Goal: Book appointment/travel/reservation

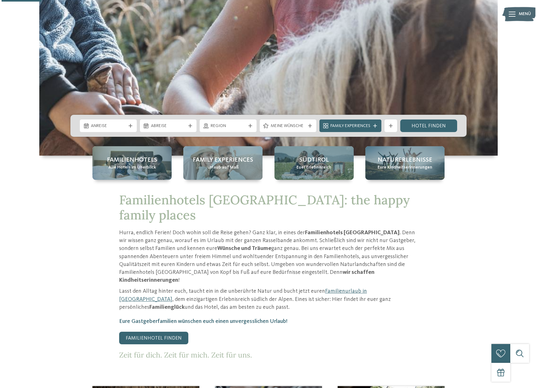
scroll to position [215, 0]
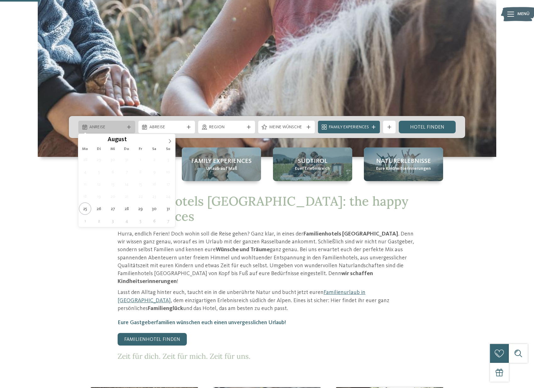
click at [125, 130] on div "Anreise" at bounding box center [106, 127] width 57 height 13
click at [170, 142] on icon at bounding box center [170, 141] width 4 height 4
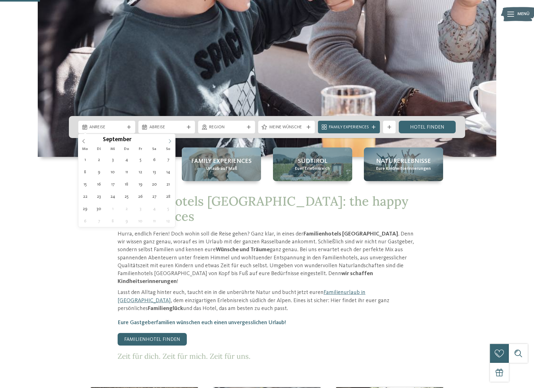
click at [170, 142] on icon at bounding box center [170, 141] width 4 height 4
type div "04.10.2025"
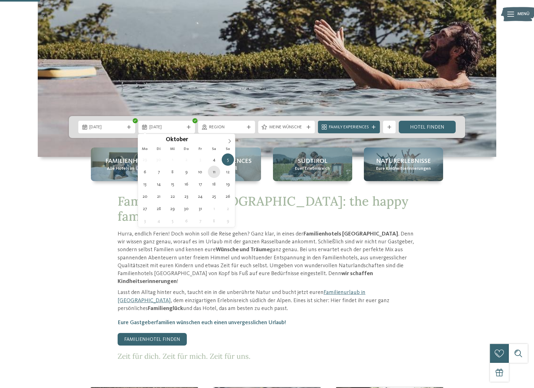
type div "11.10.2025"
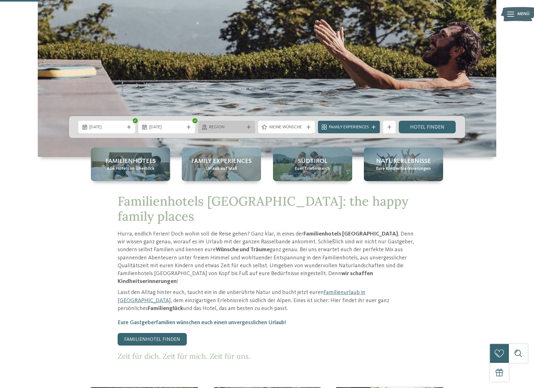
click at [248, 126] on icon at bounding box center [249, 127] width 4 height 4
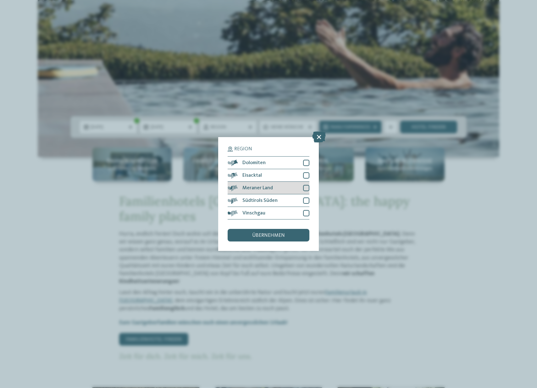
click at [307, 185] on div at bounding box center [306, 188] width 6 height 6
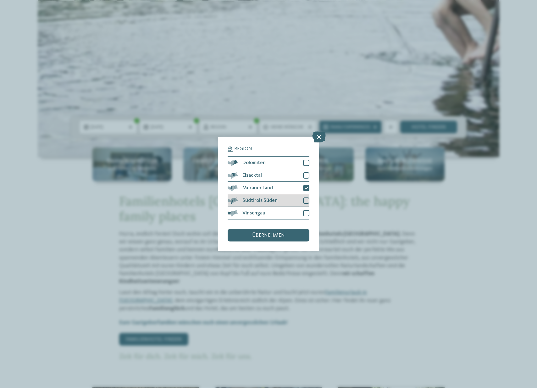
click at [309, 198] on div at bounding box center [306, 201] width 6 height 6
click at [287, 229] on div "übernehmen" at bounding box center [269, 235] width 82 height 13
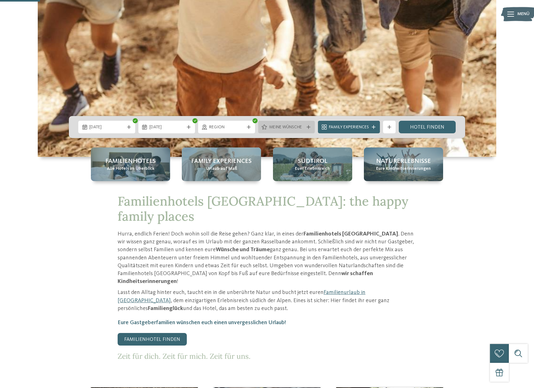
click at [310, 128] on div at bounding box center [308, 127] width 6 height 4
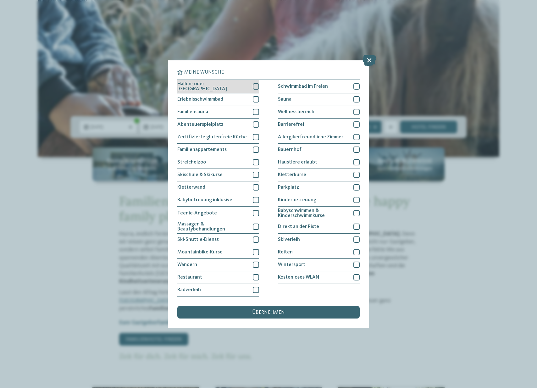
click at [254, 83] on div at bounding box center [256, 86] width 6 height 6
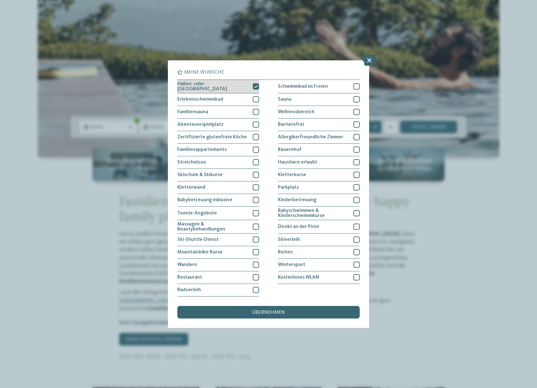
click at [255, 83] on div at bounding box center [256, 86] width 6 height 6
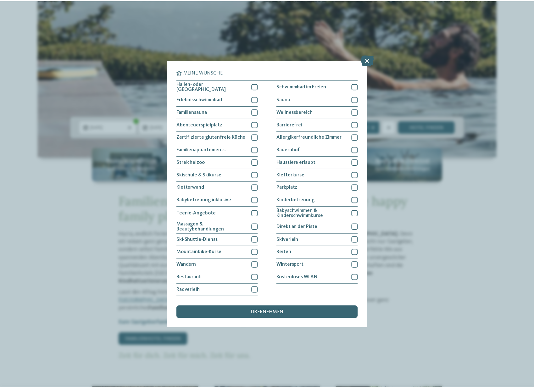
scroll to position [4, 0]
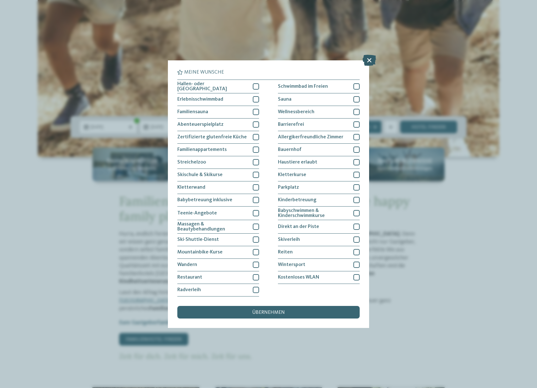
click at [372, 54] on icon at bounding box center [370, 59] width 14 height 11
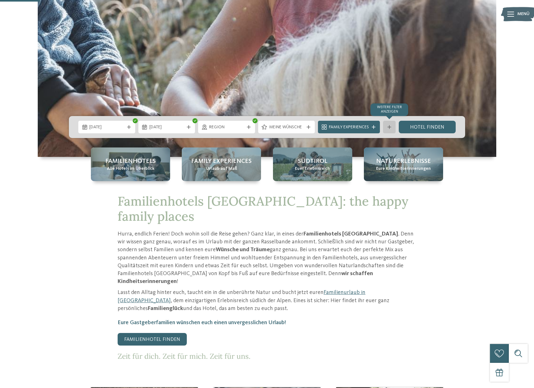
click at [391, 128] on icon at bounding box center [389, 127] width 4 height 4
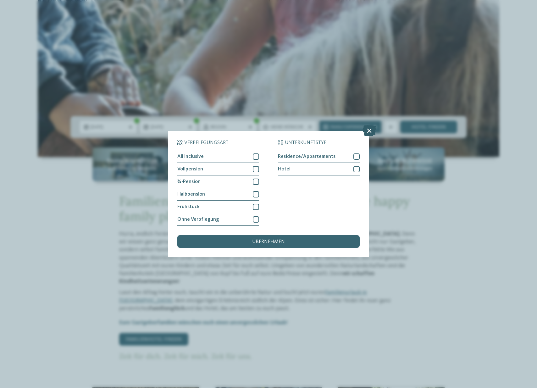
click at [370, 125] on icon at bounding box center [370, 130] width 14 height 11
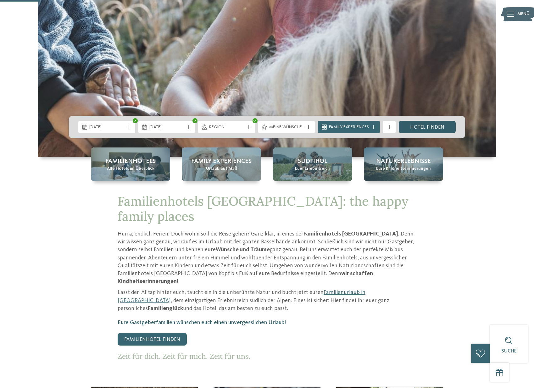
click at [422, 127] on link "Hotel finden" at bounding box center [427, 127] width 57 height 13
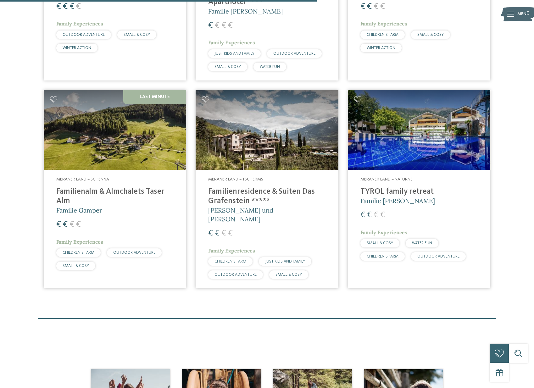
scroll to position [365, 0]
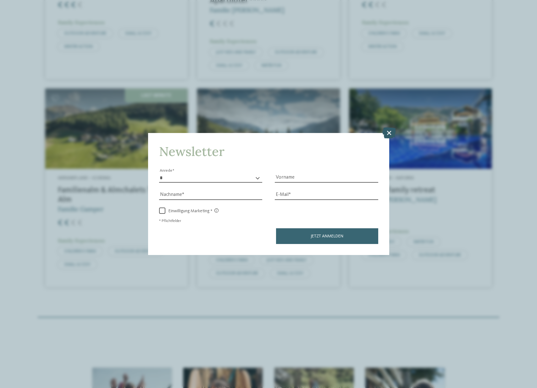
click at [391, 127] on icon at bounding box center [389, 132] width 14 height 11
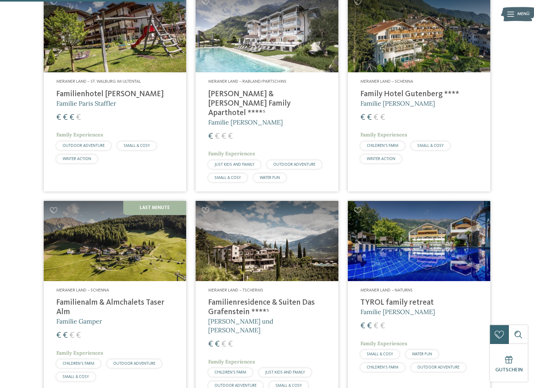
scroll to position [293, 0]
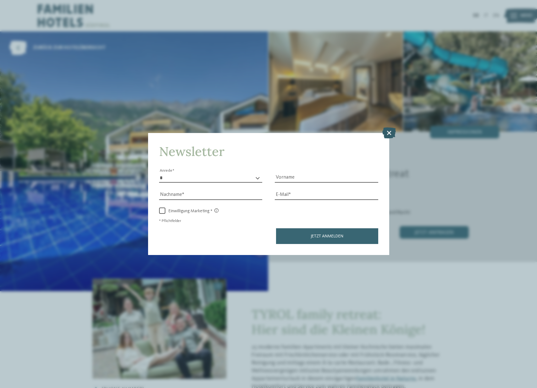
click at [392, 127] on icon at bounding box center [389, 132] width 14 height 11
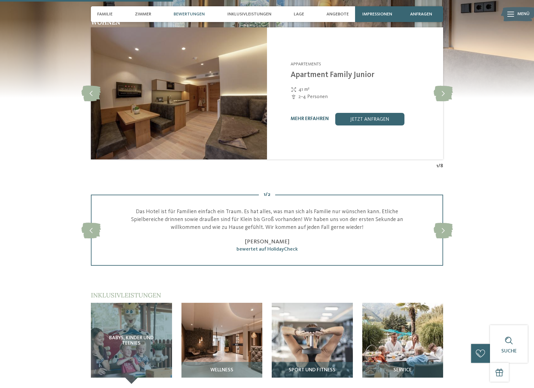
scroll to position [628, 0]
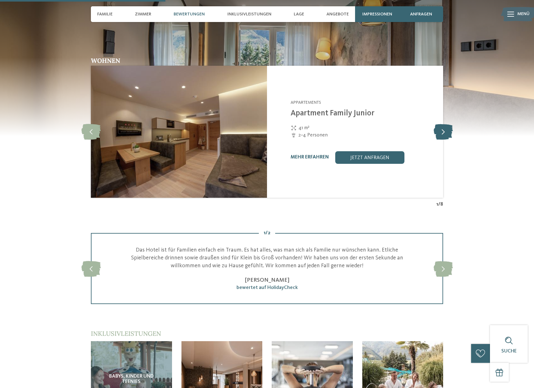
click at [445, 125] on icon at bounding box center [443, 132] width 19 height 16
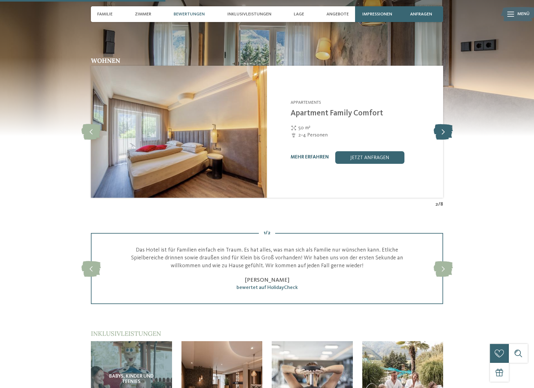
click at [445, 125] on icon at bounding box center [443, 132] width 19 height 16
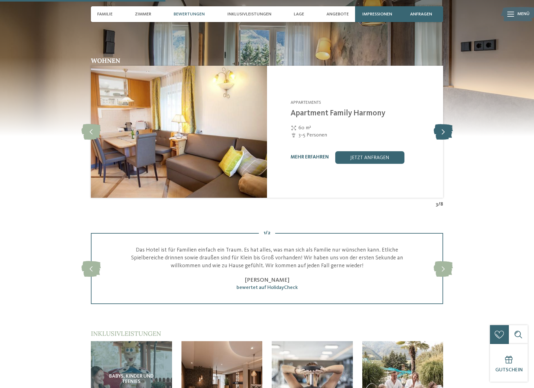
click at [445, 125] on icon at bounding box center [443, 132] width 19 height 16
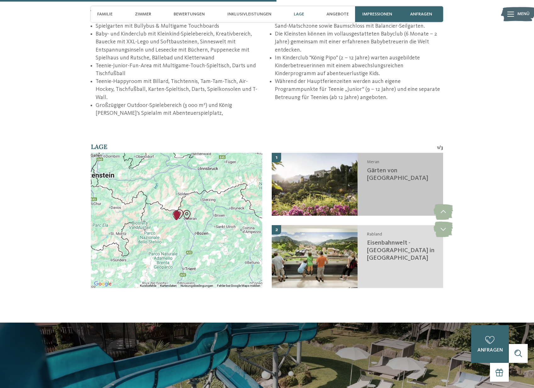
scroll to position [1049, 0]
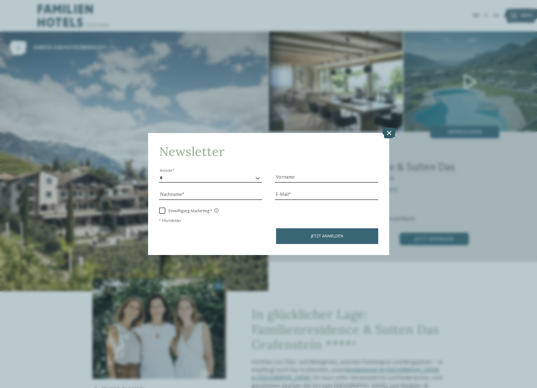
click at [391, 127] on icon at bounding box center [389, 132] width 14 height 11
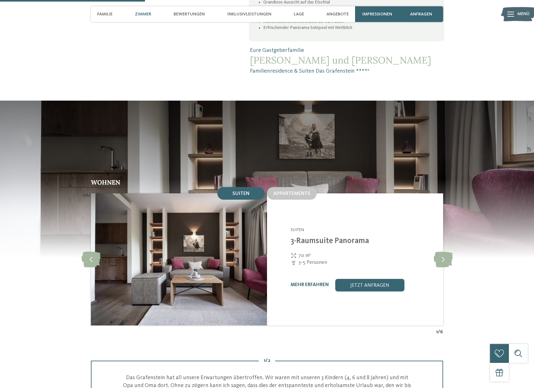
scroll to position [529, 0]
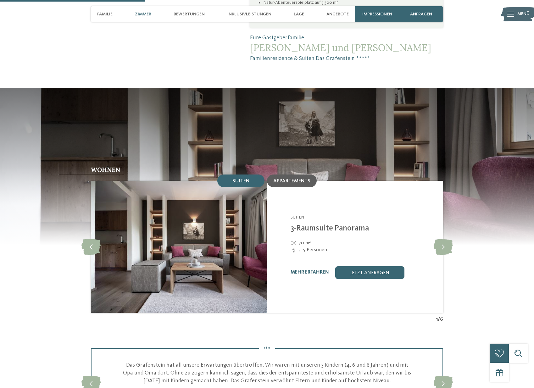
click at [299, 179] on span "Appartements" at bounding box center [291, 181] width 37 height 5
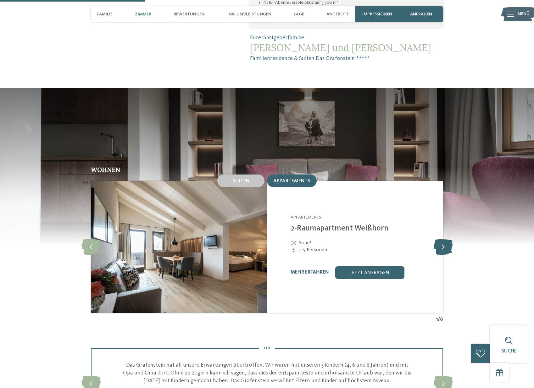
click at [444, 239] on icon at bounding box center [443, 247] width 19 height 16
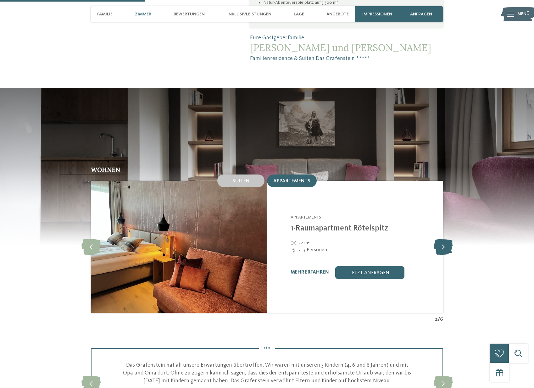
click at [445, 239] on icon at bounding box center [443, 247] width 19 height 16
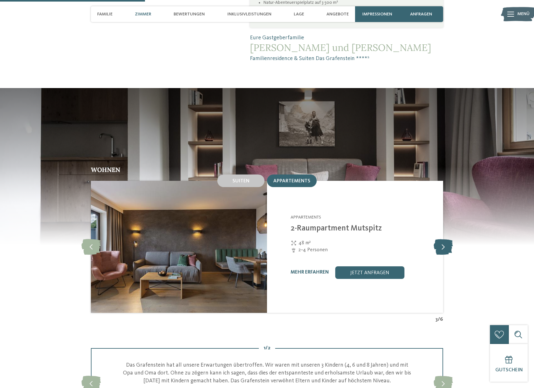
click at [445, 239] on icon at bounding box center [443, 247] width 19 height 16
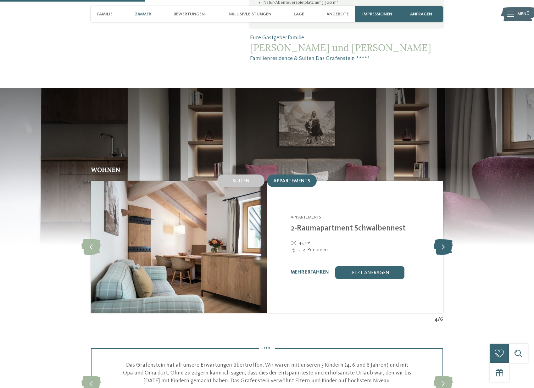
click at [445, 239] on icon at bounding box center [443, 247] width 19 height 16
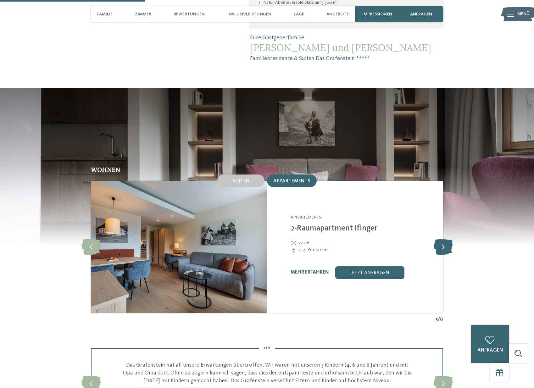
click at [445, 239] on icon at bounding box center [443, 247] width 19 height 16
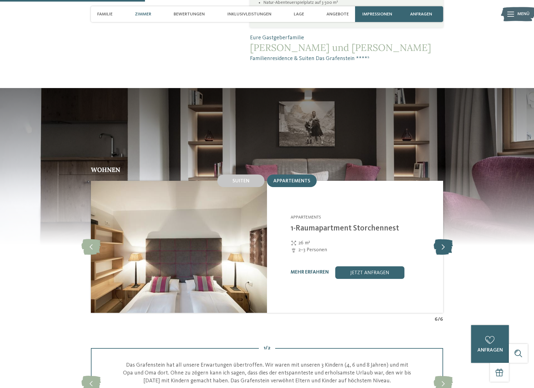
click at [445, 239] on icon at bounding box center [443, 247] width 19 height 16
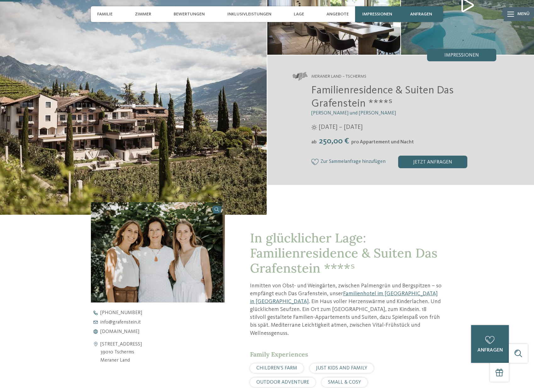
scroll to position [0, 0]
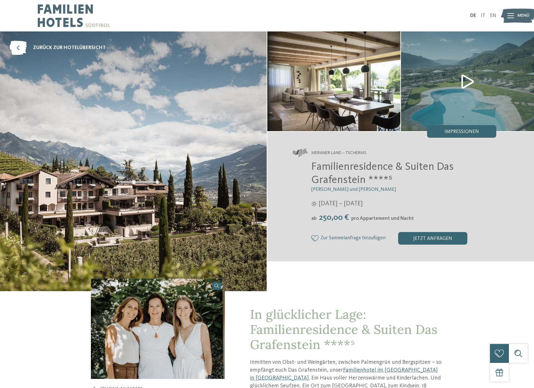
click at [333, 106] on img at bounding box center [333, 81] width 133 height 100
click at [467, 79] on img at bounding box center [467, 81] width 133 height 100
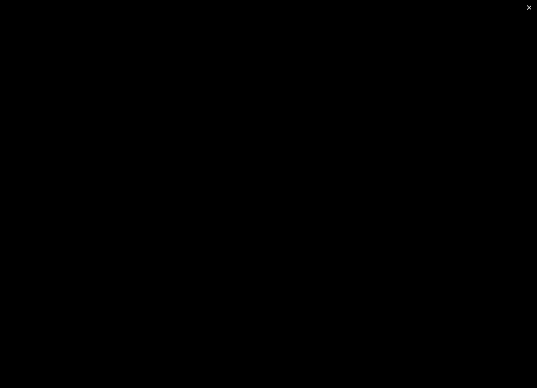
click at [531, 9] on span at bounding box center [529, 7] width 16 height 15
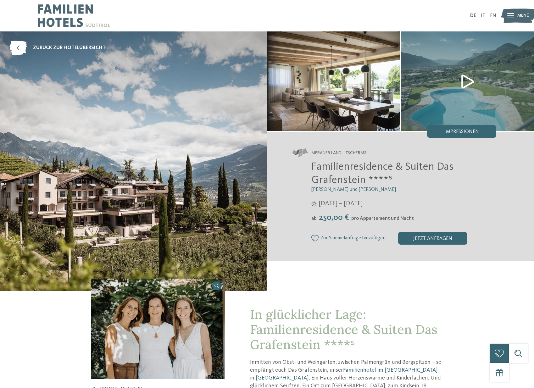
click at [196, 149] on img at bounding box center [133, 161] width 267 height 260
click at [325, 79] on img at bounding box center [333, 81] width 133 height 100
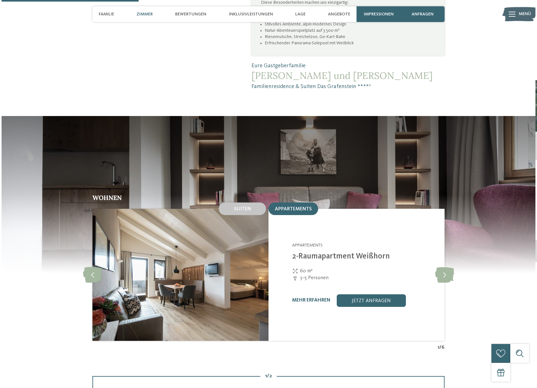
scroll to position [536, 0]
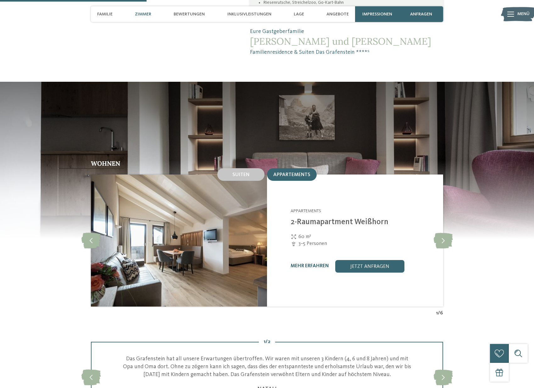
click at [312, 218] on link "2-Raumapartment Weißhorn" at bounding box center [340, 222] width 98 height 8
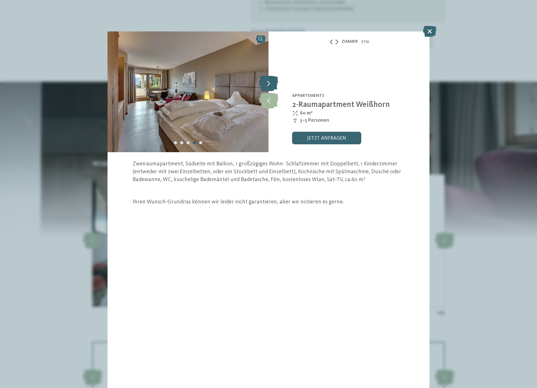
click at [273, 85] on icon at bounding box center [268, 83] width 19 height 16
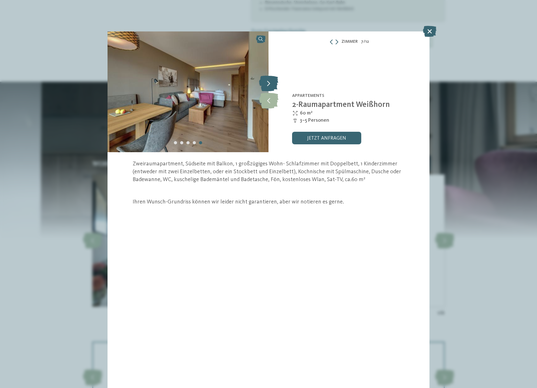
click at [273, 85] on icon at bounding box center [268, 83] width 19 height 16
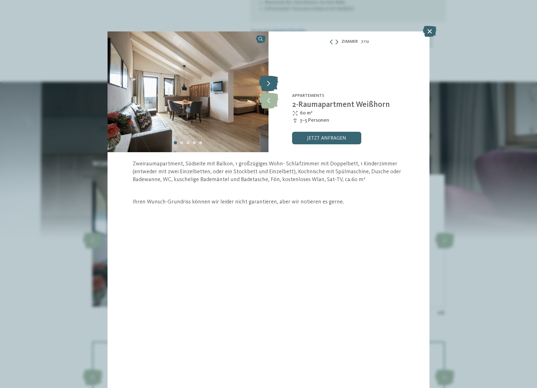
click at [273, 85] on icon at bounding box center [268, 83] width 19 height 16
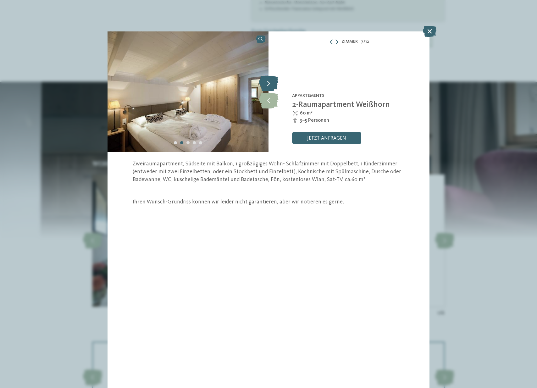
click at [273, 85] on icon at bounding box center [268, 83] width 19 height 16
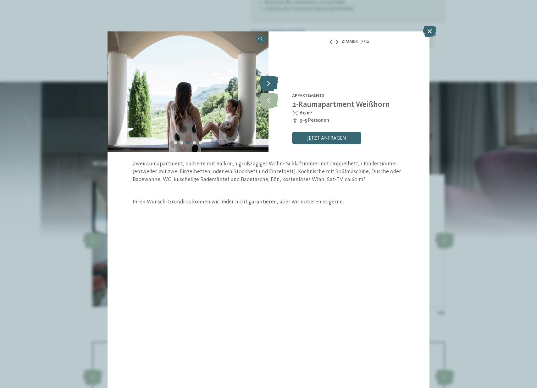
click at [273, 85] on icon at bounding box center [268, 83] width 19 height 16
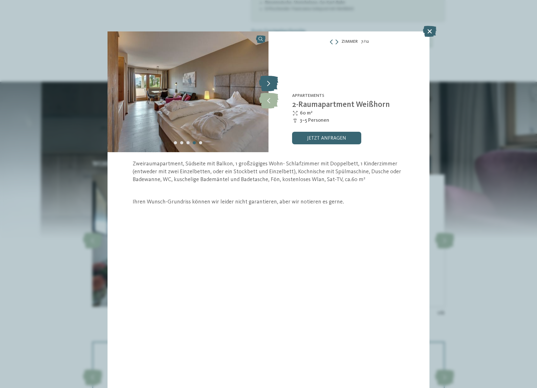
click at [273, 85] on icon at bounding box center [268, 83] width 19 height 16
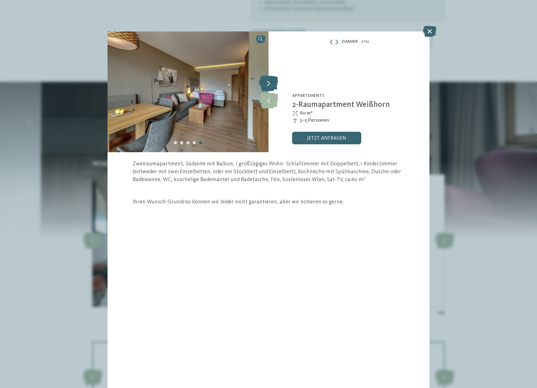
click at [273, 85] on icon at bounding box center [268, 83] width 19 height 16
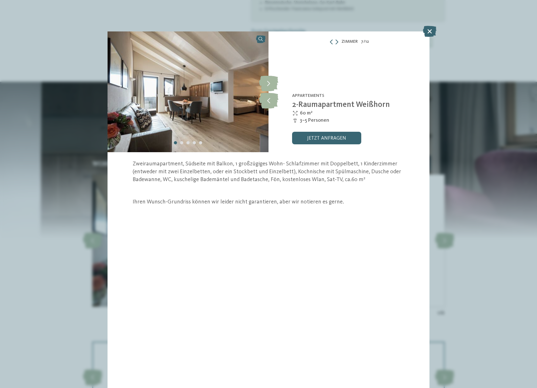
click at [301, 112] on span "60 m²" at bounding box center [306, 113] width 13 height 7
click at [270, 87] on icon at bounding box center [268, 83] width 19 height 16
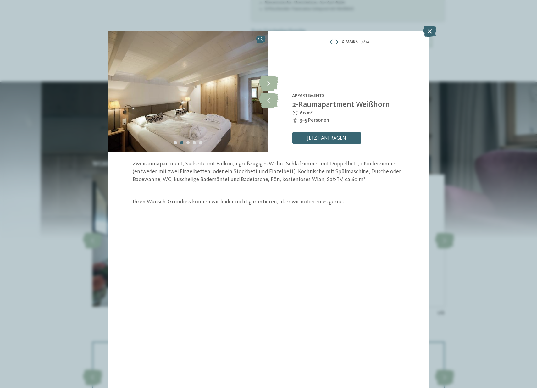
click at [337, 42] on icon at bounding box center [337, 41] width 3 height 5
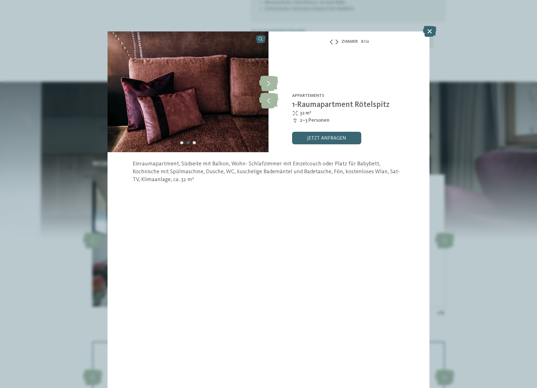
click at [337, 42] on icon at bounding box center [337, 41] width 3 height 5
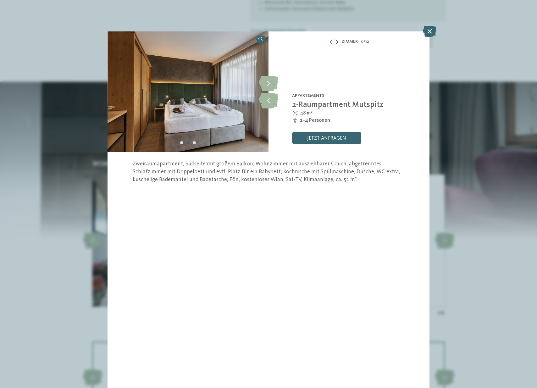
click at [337, 42] on icon at bounding box center [337, 41] width 3 height 5
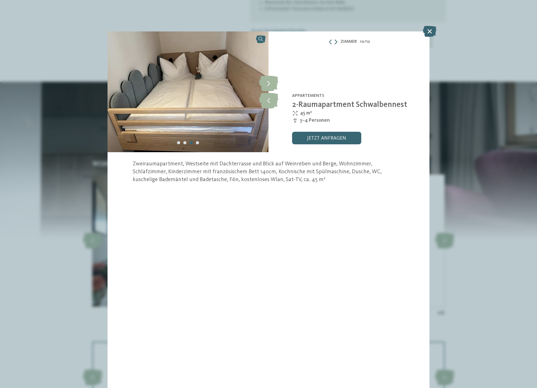
click at [337, 42] on icon at bounding box center [336, 41] width 3 height 5
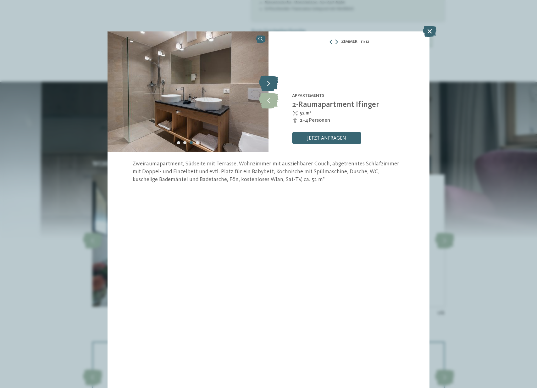
click at [271, 85] on icon at bounding box center [268, 83] width 19 height 16
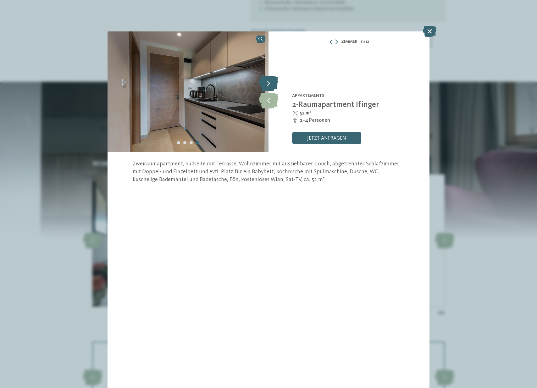
click at [271, 85] on icon at bounding box center [268, 83] width 19 height 16
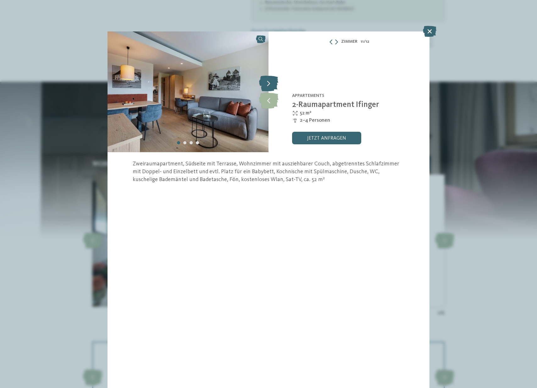
click at [271, 85] on icon at bounding box center [268, 83] width 19 height 16
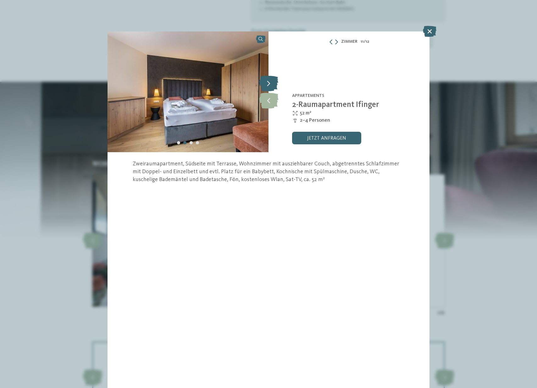
click at [271, 85] on icon at bounding box center [268, 83] width 19 height 16
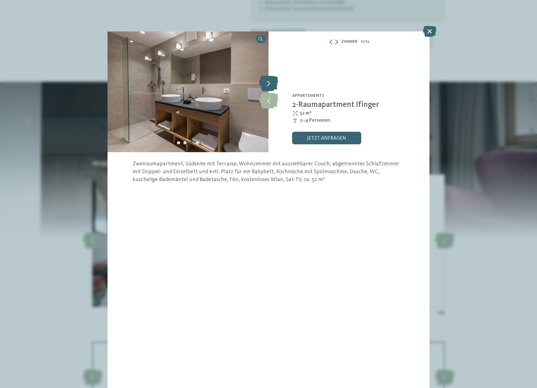
click at [271, 85] on icon at bounding box center [268, 83] width 19 height 16
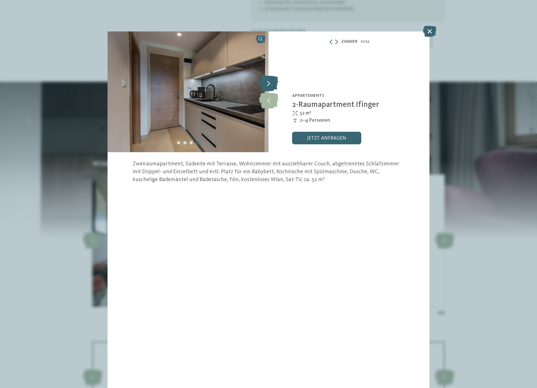
click at [271, 85] on icon at bounding box center [268, 83] width 19 height 16
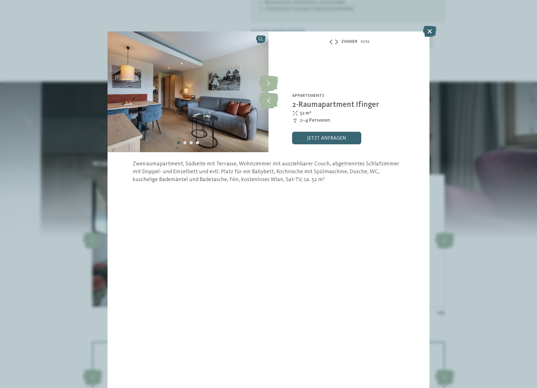
click at [339, 42] on div "Zimmer 11 / 12" at bounding box center [349, 42] width 161 height 8
click at [336, 43] on icon at bounding box center [336, 41] width 3 height 5
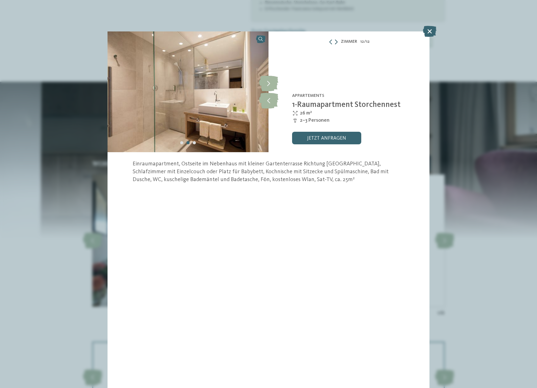
click at [336, 43] on icon at bounding box center [336, 41] width 3 height 5
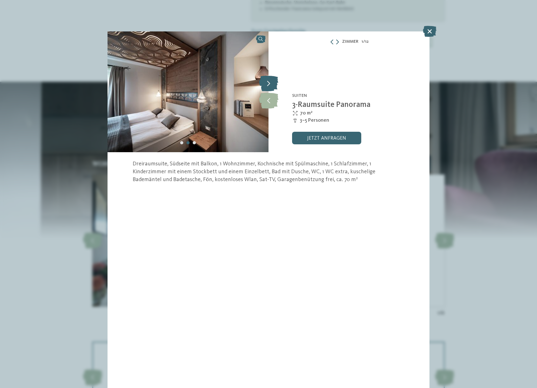
click at [267, 86] on icon at bounding box center [268, 83] width 19 height 16
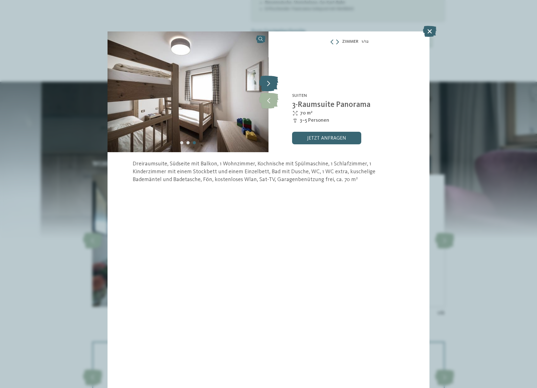
click at [270, 82] on icon at bounding box center [268, 83] width 19 height 16
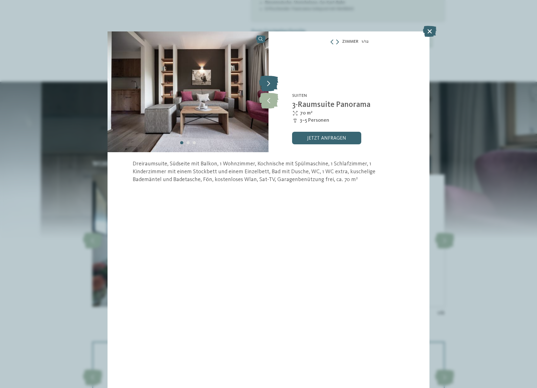
click at [270, 82] on icon at bounding box center [268, 83] width 19 height 16
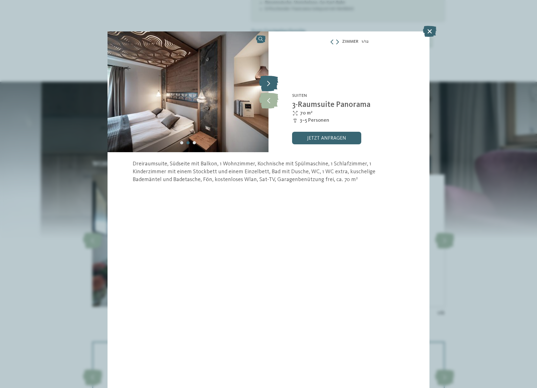
click at [270, 82] on icon at bounding box center [268, 83] width 19 height 16
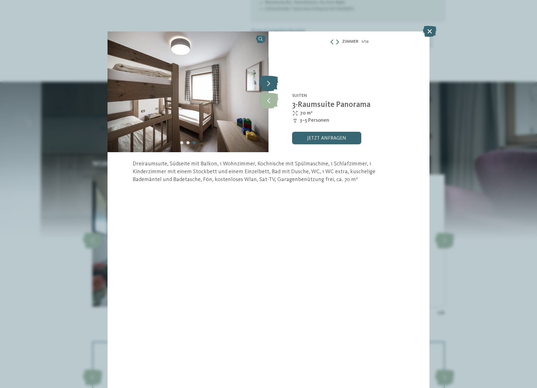
click at [270, 82] on icon at bounding box center [268, 83] width 19 height 16
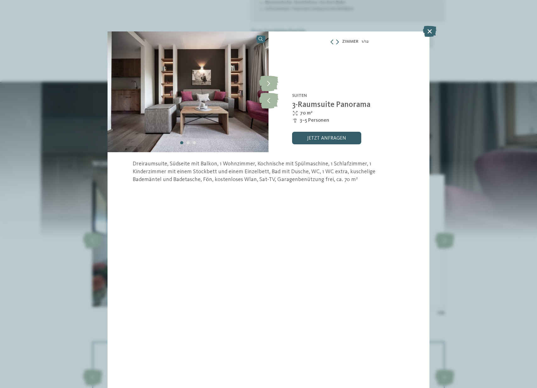
click at [321, 138] on link "jetzt anfragen" at bounding box center [326, 138] width 69 height 13
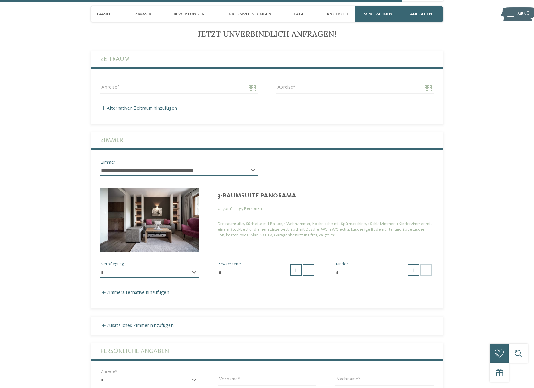
scroll to position [1531, 0]
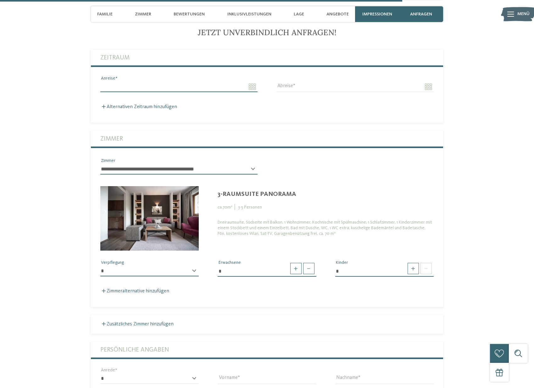
click at [250, 81] on input "Anreise" at bounding box center [178, 86] width 157 height 11
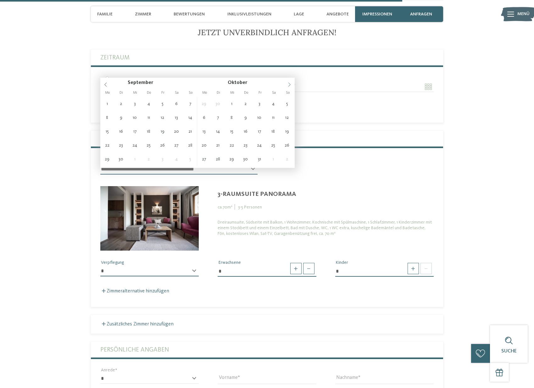
click at [290, 85] on icon at bounding box center [289, 84] width 4 height 4
type input "**********"
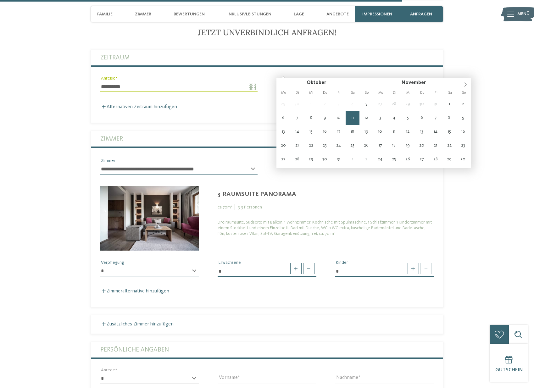
type input "**********"
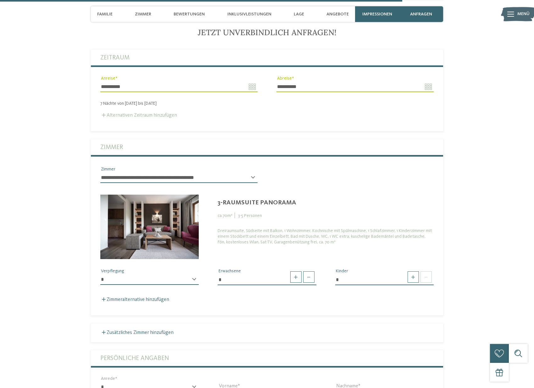
click at [110, 113] on label "Alternativen Zeitraum hinzufügen" at bounding box center [138, 115] width 77 height 5
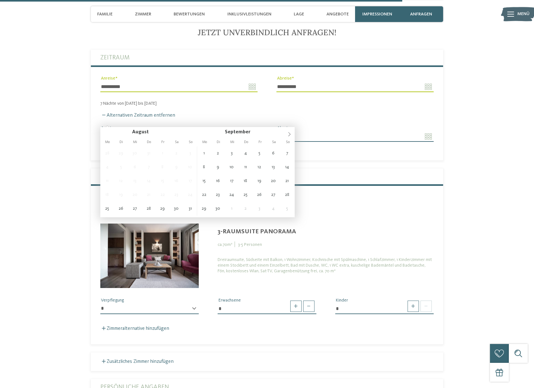
click at [250, 131] on input "Anreise" at bounding box center [178, 136] width 157 height 11
click at [290, 134] on icon at bounding box center [289, 134] width 4 height 4
type input "**********"
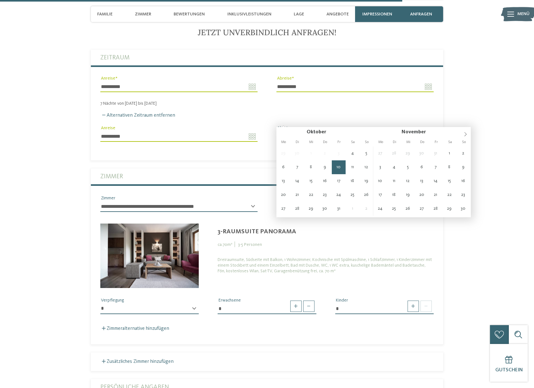
type input "**********"
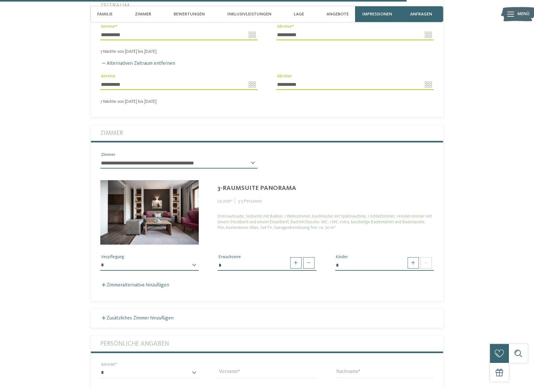
scroll to position [1582, 0]
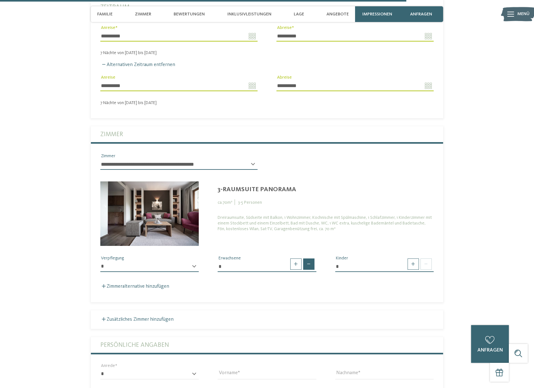
click at [311, 259] on span at bounding box center [308, 264] width 11 height 11
type input "*"
click at [311, 259] on span at bounding box center [308, 264] width 11 height 11
click at [412, 259] on span at bounding box center [413, 264] width 11 height 11
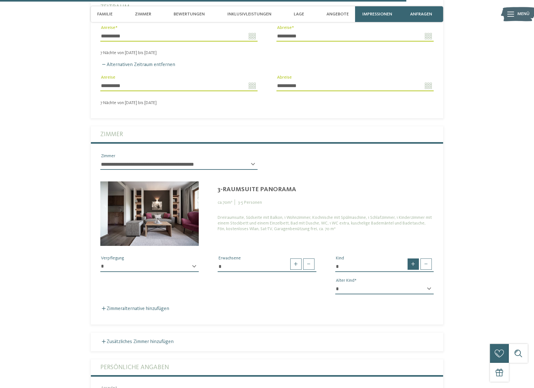
click at [413, 259] on span at bounding box center [413, 264] width 11 height 11
type input "*"
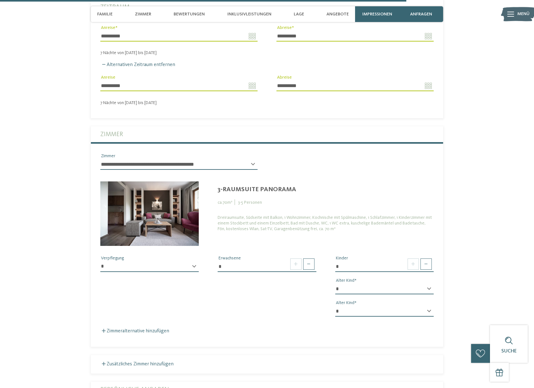
select select "*"
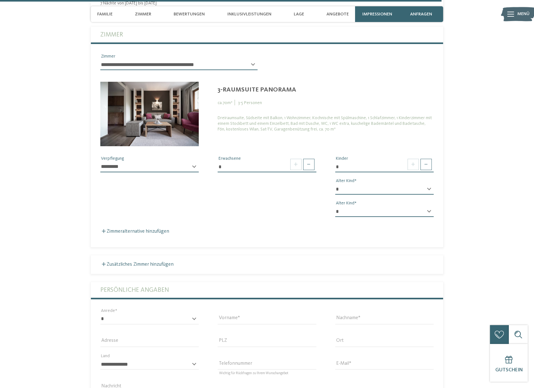
scroll to position [1832, 0]
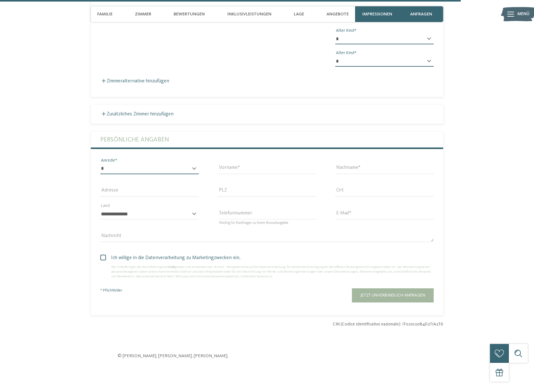
select select "*"
type input "****"
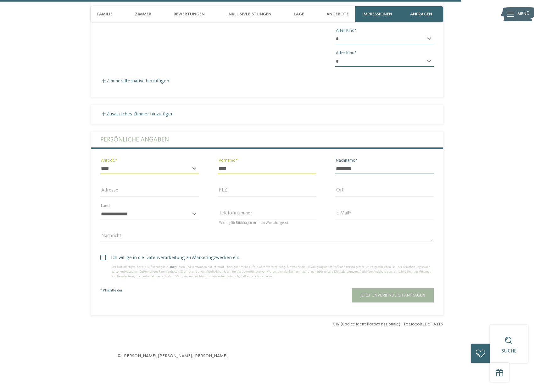
type input "********"
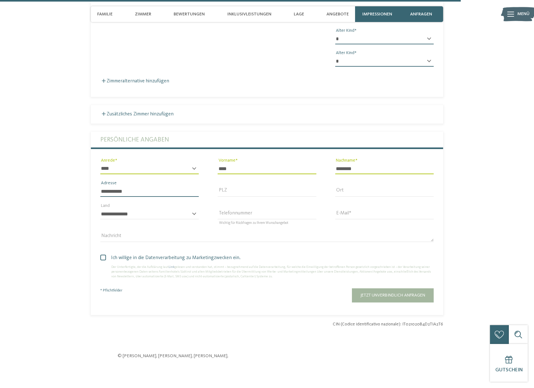
type input "**********"
type input "*****"
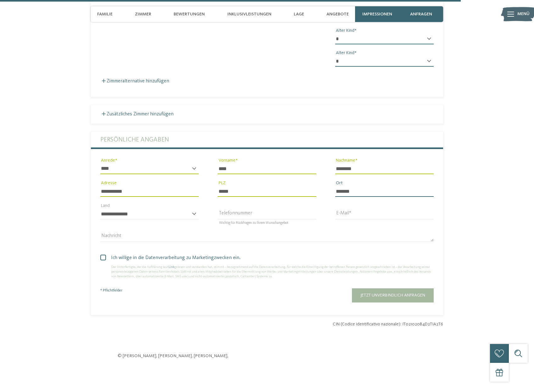
type input "*******"
select select "**"
type input "**********"
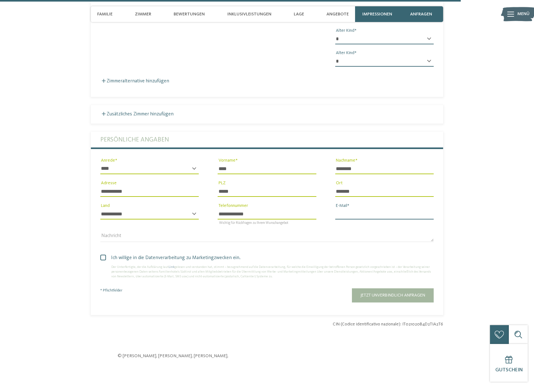
type input "**********"
click at [101, 255] on span at bounding box center [103, 258] width 6 height 6
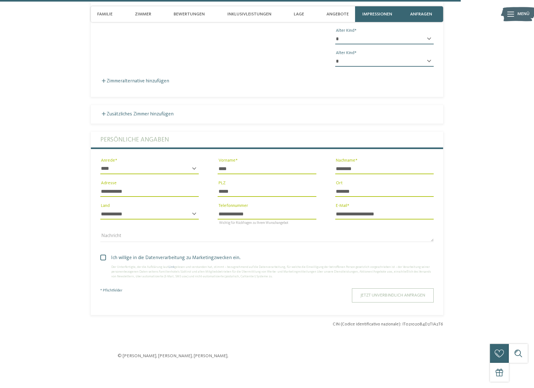
click at [402, 293] on span "Jetzt unverbindlich anfragen" at bounding box center [392, 295] width 65 height 4
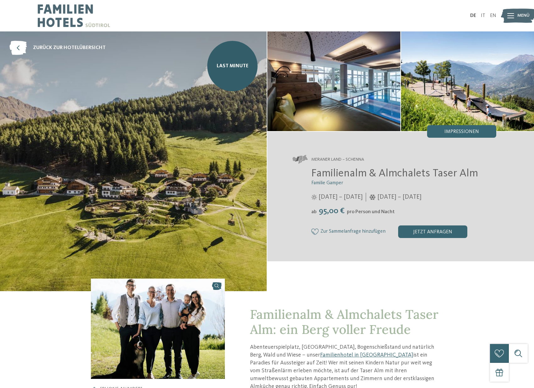
click at [350, 86] on img at bounding box center [333, 81] width 133 height 100
click at [468, 96] on img at bounding box center [467, 81] width 133 height 100
click at [460, 134] on span "Impressionen" at bounding box center [461, 131] width 35 height 5
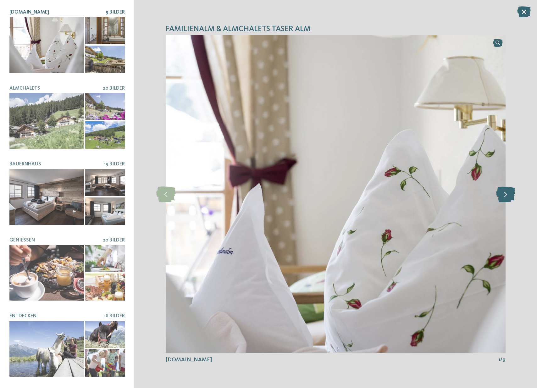
click at [507, 194] on icon at bounding box center [505, 194] width 19 height 16
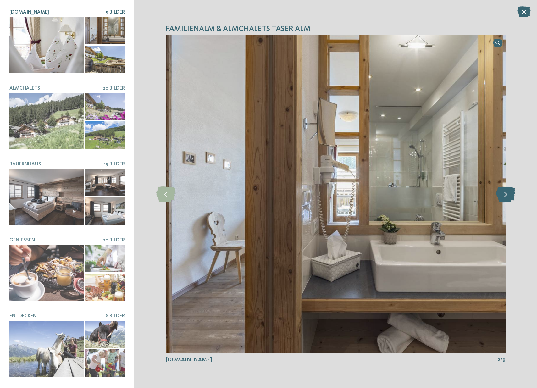
click at [507, 194] on icon at bounding box center [505, 194] width 19 height 16
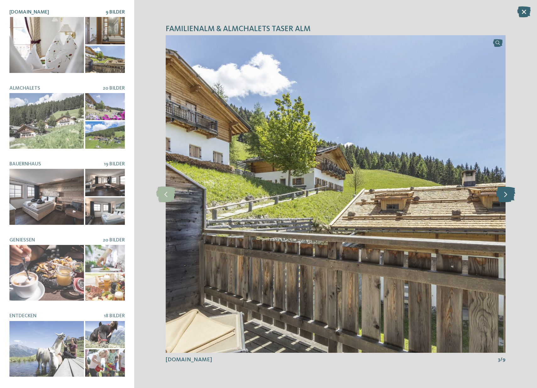
click at [507, 194] on icon at bounding box center [505, 194] width 19 height 16
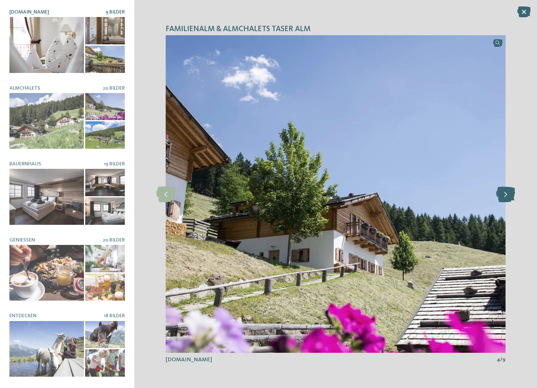
click at [507, 194] on icon at bounding box center [505, 194] width 19 height 16
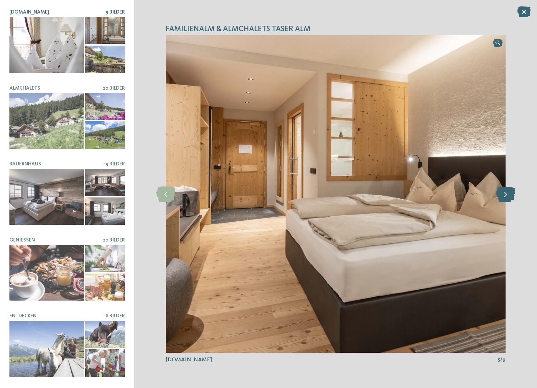
click at [507, 194] on icon at bounding box center [505, 194] width 19 height 16
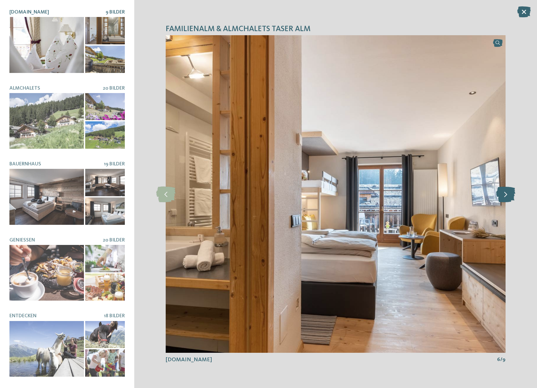
click at [507, 194] on icon at bounding box center [505, 194] width 19 height 16
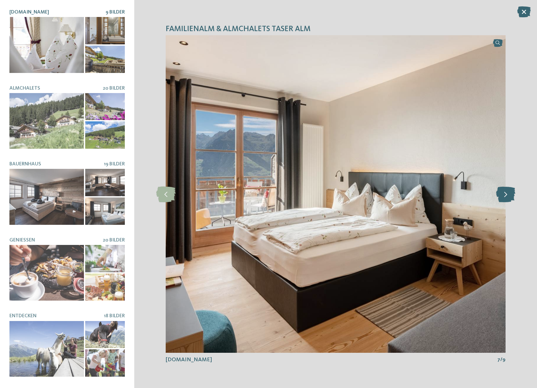
click at [507, 194] on icon at bounding box center [505, 194] width 19 height 16
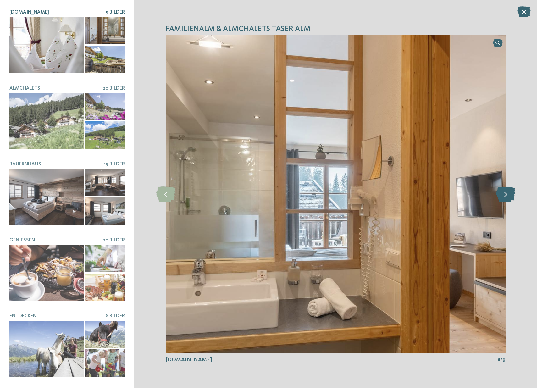
click at [507, 194] on icon at bounding box center [505, 194] width 19 height 16
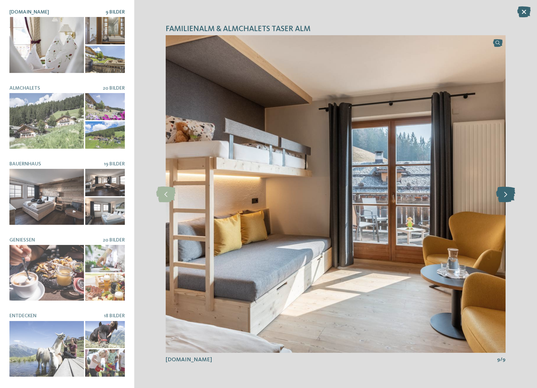
click at [507, 194] on icon at bounding box center [505, 194] width 19 height 16
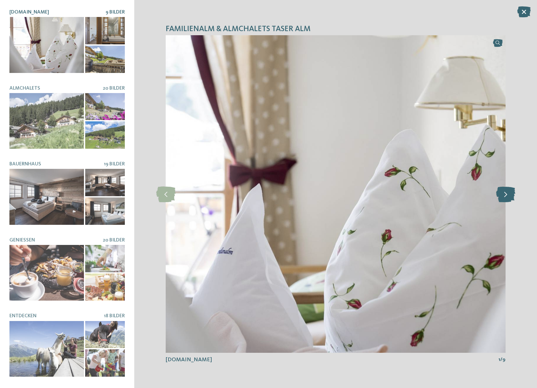
click at [507, 194] on icon at bounding box center [505, 194] width 19 height 16
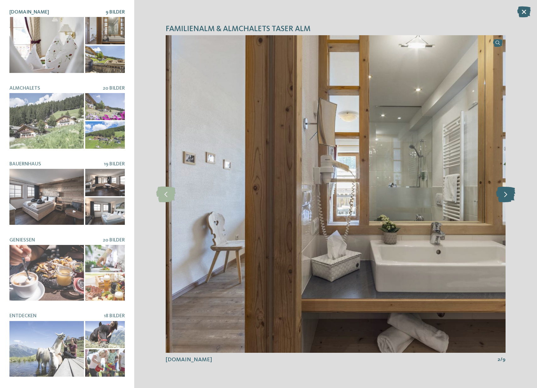
click at [507, 194] on icon at bounding box center [505, 194] width 19 height 16
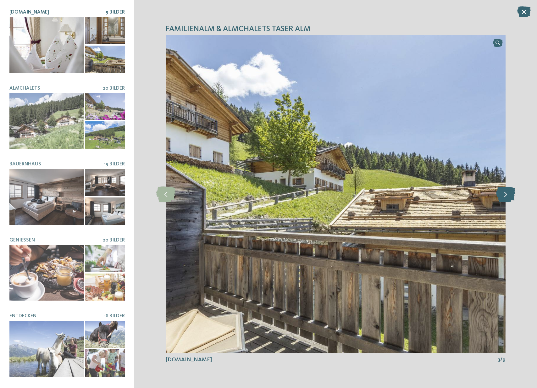
click at [507, 194] on icon at bounding box center [505, 194] width 19 height 16
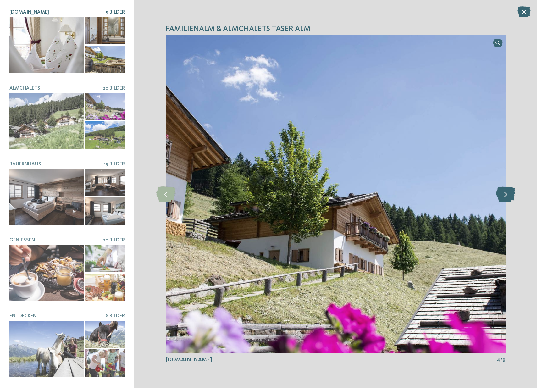
click at [507, 194] on icon at bounding box center [505, 194] width 19 height 16
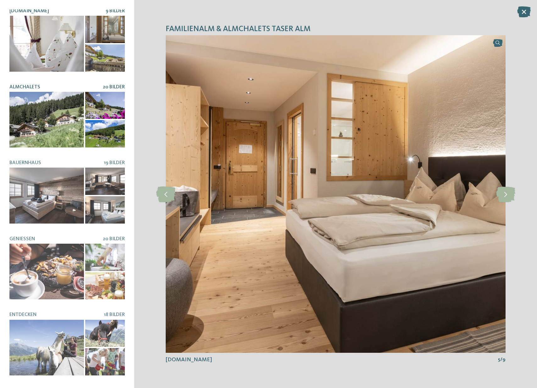
scroll to position [64, 0]
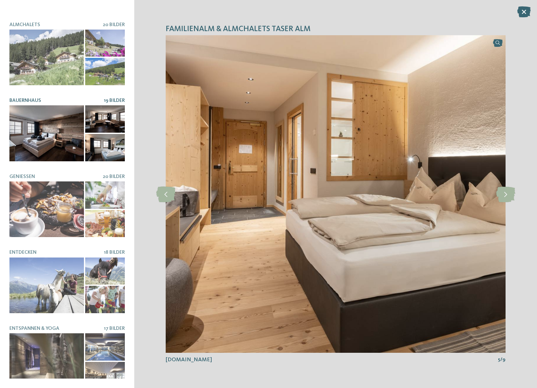
click at [48, 132] on div at bounding box center [46, 133] width 75 height 56
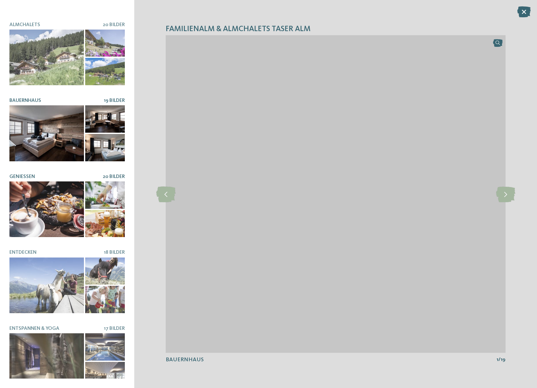
drag, startPoint x: 46, startPoint y: 199, endPoint x: 46, endPoint y: 203, distance: 3.2
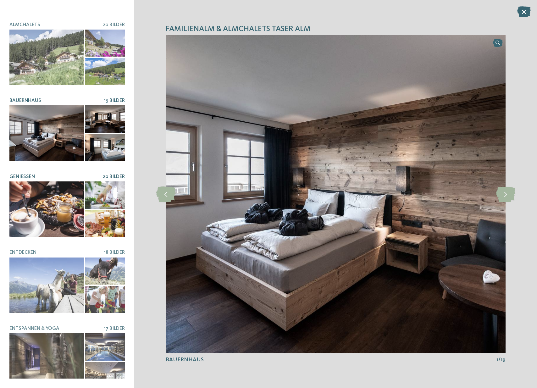
click at [46, 199] on div at bounding box center [46, 209] width 75 height 56
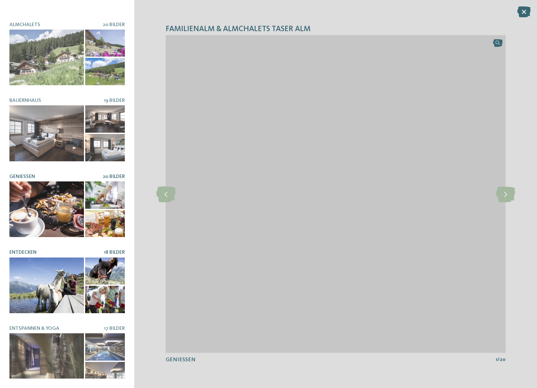
click at [53, 264] on div at bounding box center [46, 286] width 75 height 56
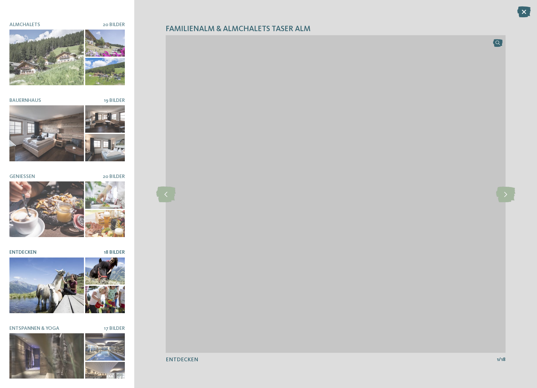
click at [51, 298] on div at bounding box center [46, 286] width 75 height 56
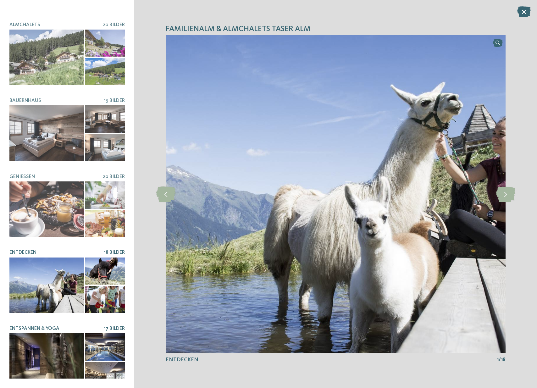
click at [47, 346] on div at bounding box center [46, 361] width 75 height 56
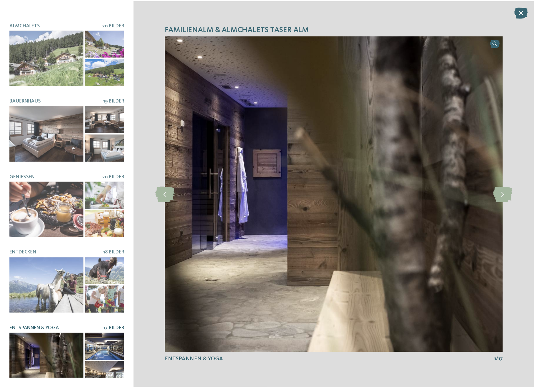
scroll to position [0, 0]
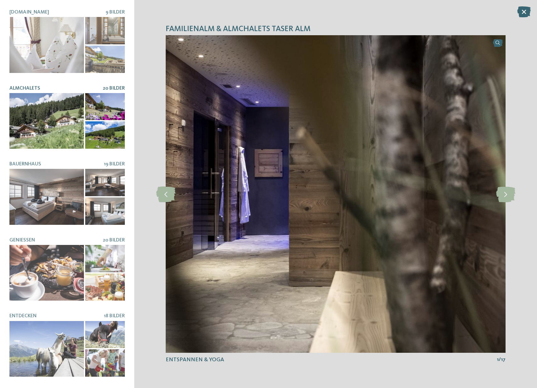
click at [66, 128] on div at bounding box center [46, 121] width 75 height 56
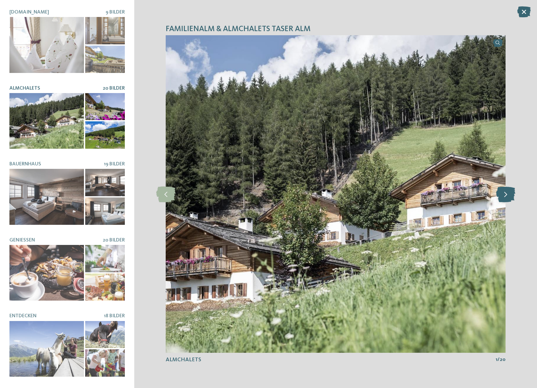
click at [507, 196] on icon at bounding box center [505, 194] width 19 height 16
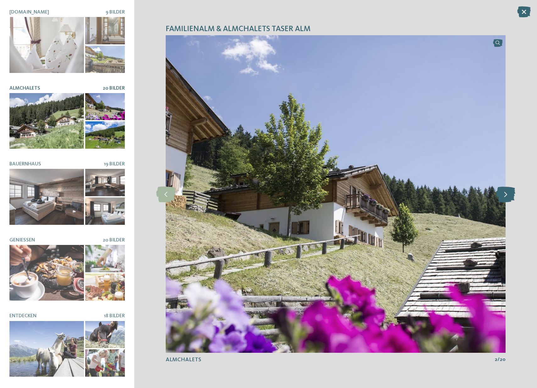
click at [507, 196] on icon at bounding box center [505, 194] width 19 height 16
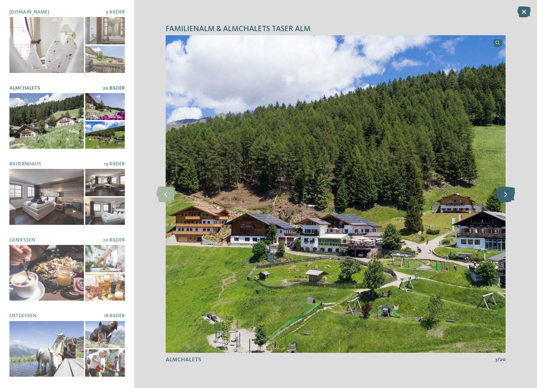
click at [508, 196] on icon at bounding box center [505, 194] width 19 height 16
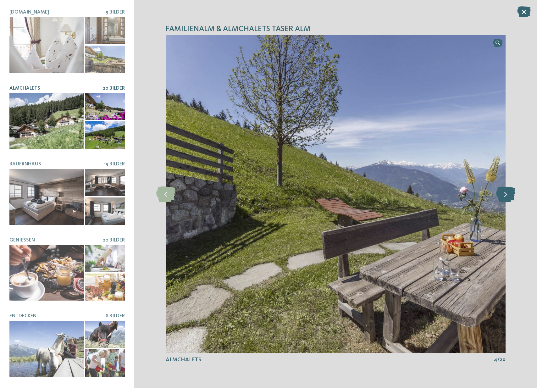
click at [508, 196] on icon at bounding box center [505, 194] width 19 height 16
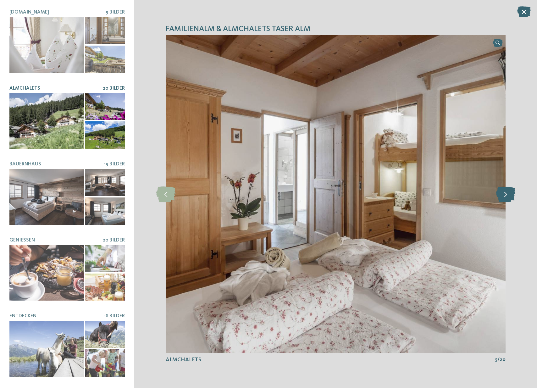
click at [508, 196] on icon at bounding box center [505, 194] width 19 height 16
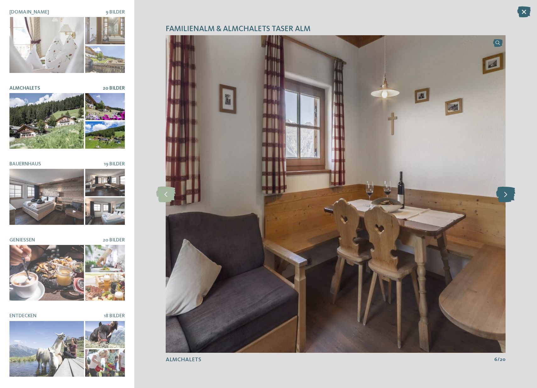
click at [508, 196] on icon at bounding box center [505, 194] width 19 height 16
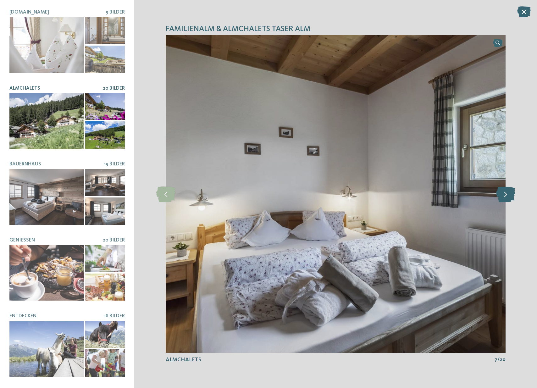
click at [508, 196] on icon at bounding box center [505, 194] width 19 height 16
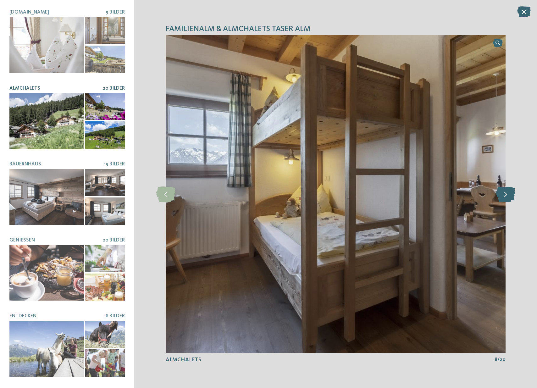
click at [508, 196] on icon at bounding box center [505, 194] width 19 height 16
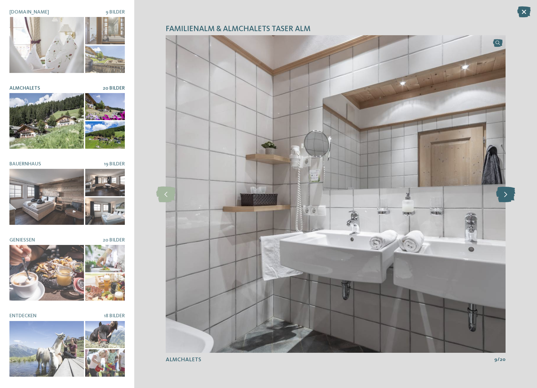
click at [508, 196] on icon at bounding box center [505, 194] width 19 height 16
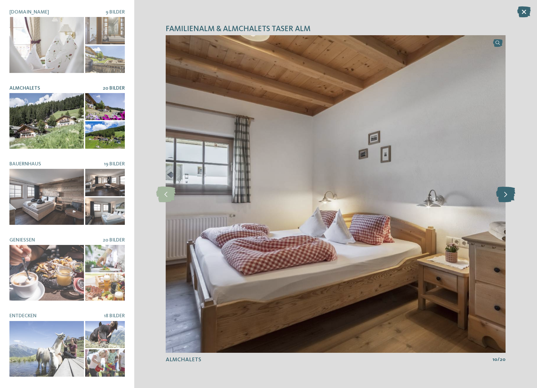
click at [508, 196] on icon at bounding box center [505, 194] width 19 height 16
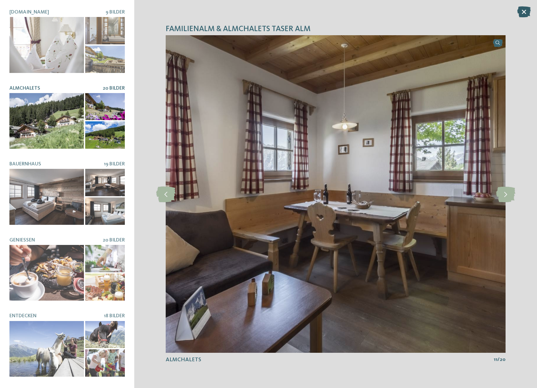
click at [526, 13] on icon at bounding box center [524, 11] width 14 height 11
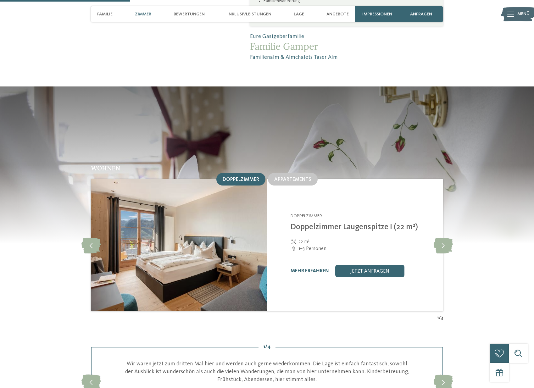
scroll to position [661, 0]
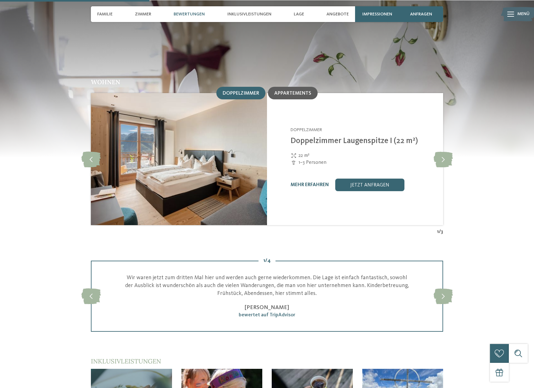
click at [295, 91] on span "Appartements" at bounding box center [292, 93] width 37 height 5
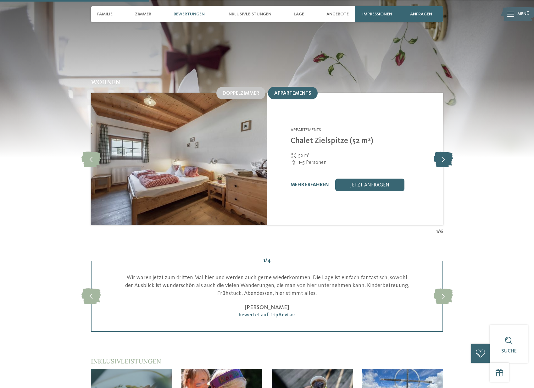
click at [444, 151] on icon at bounding box center [443, 159] width 19 height 16
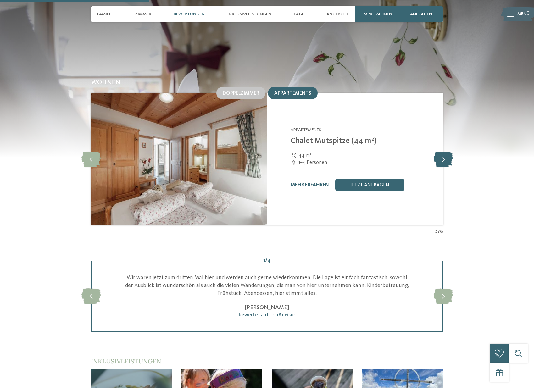
click at [444, 151] on icon at bounding box center [443, 159] width 19 height 16
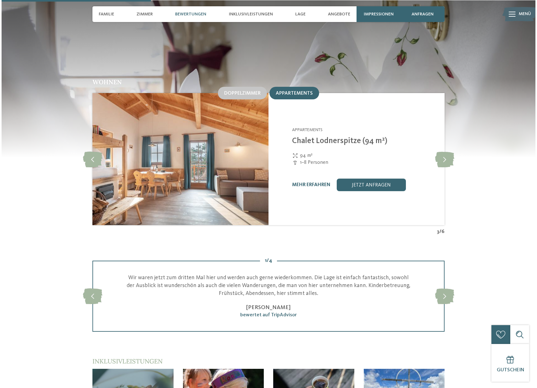
scroll to position [662, 0]
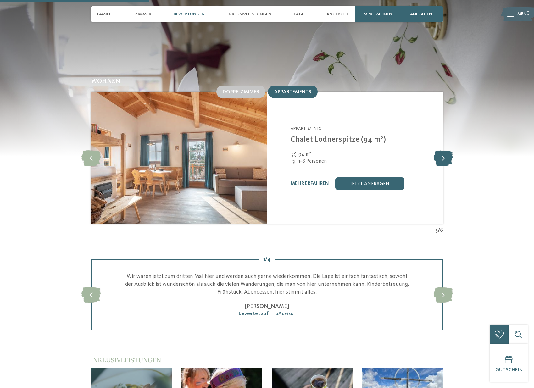
click at [448, 150] on icon at bounding box center [443, 158] width 19 height 16
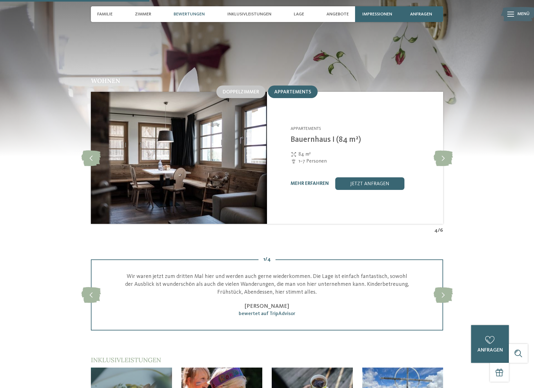
click at [194, 138] on img at bounding box center [179, 158] width 176 height 132
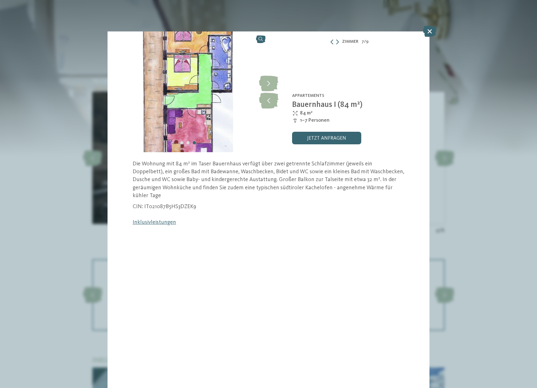
click at [220, 114] on img at bounding box center [188, 91] width 161 height 121
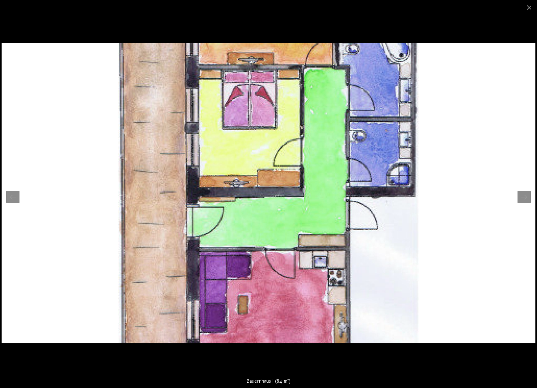
drag, startPoint x: 285, startPoint y: 192, endPoint x: 282, endPoint y: 242, distance: 50.7
click at [282, 244] on img at bounding box center [269, 193] width 534 height 300
click at [530, 7] on span at bounding box center [529, 7] width 16 height 15
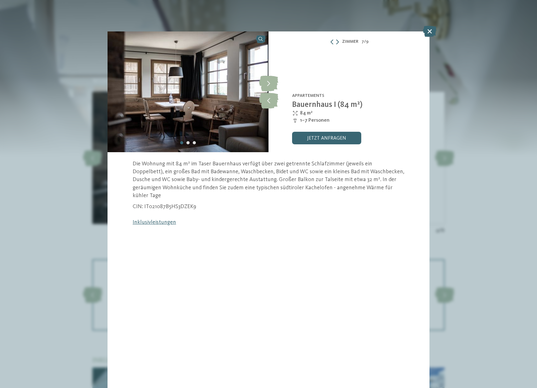
click at [340, 42] on div "Zimmer 7 / 9" at bounding box center [349, 42] width 161 height 8
click at [337, 43] on icon at bounding box center [337, 41] width 3 height 5
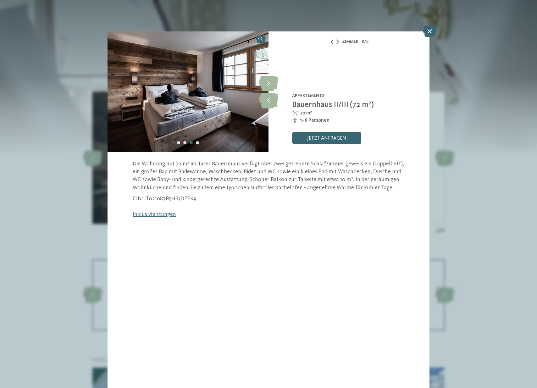
click at [333, 42] on icon at bounding box center [332, 41] width 5 height 5
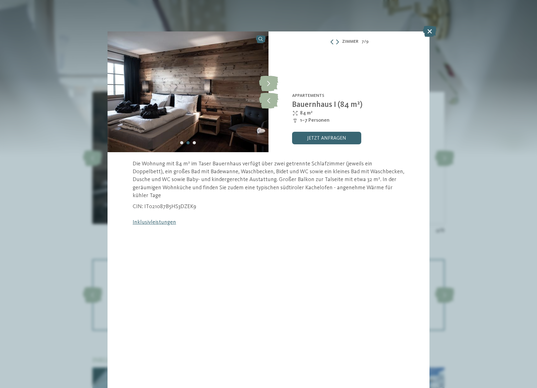
click at [333, 42] on icon at bounding box center [332, 41] width 5 height 5
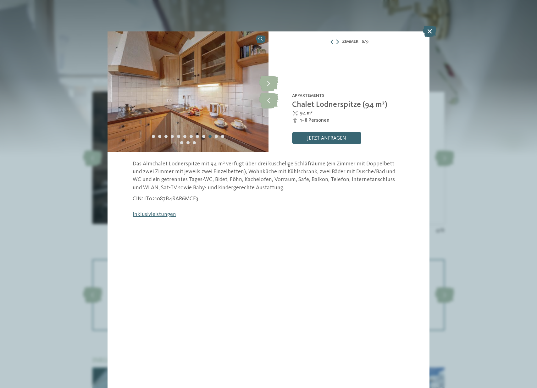
click at [340, 41] on div "Zimmer 6 / 9" at bounding box center [349, 42] width 161 height 8
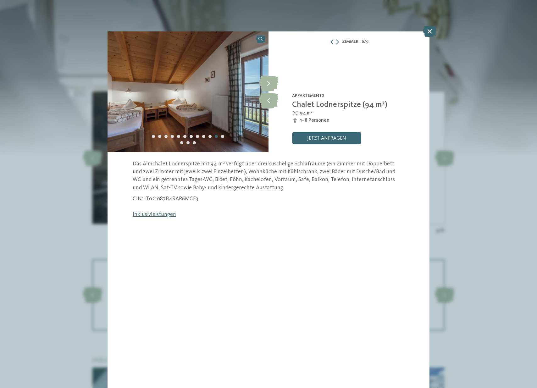
click at [338, 42] on icon at bounding box center [337, 41] width 3 height 5
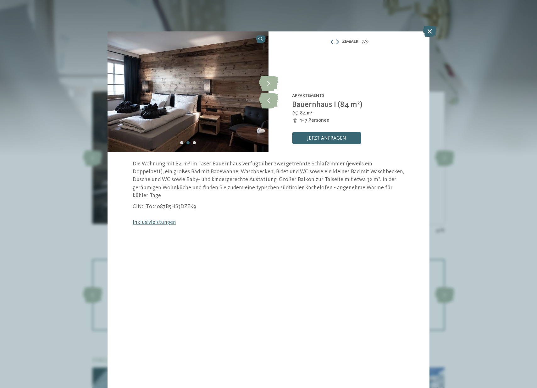
click at [338, 42] on icon at bounding box center [337, 41] width 3 height 5
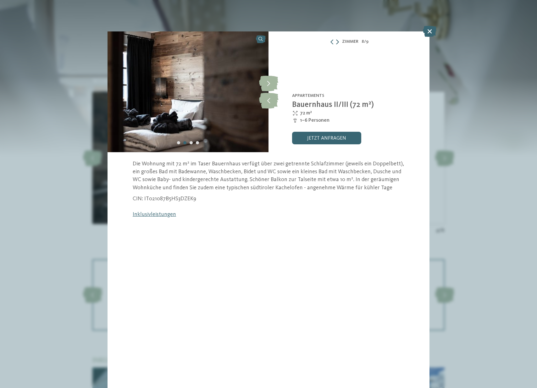
click at [339, 41] on icon at bounding box center [337, 41] width 3 height 5
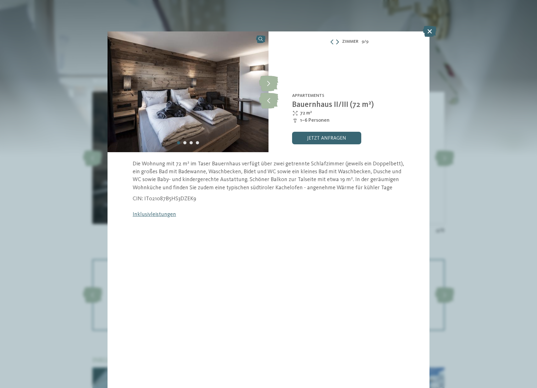
click at [338, 42] on icon at bounding box center [337, 41] width 3 height 5
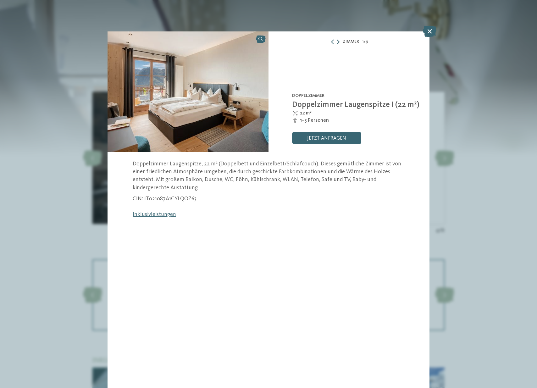
click at [338, 42] on icon at bounding box center [338, 41] width 3 height 5
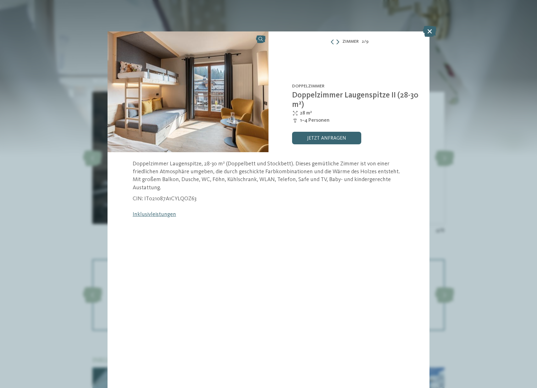
click at [338, 42] on icon at bounding box center [338, 41] width 3 height 5
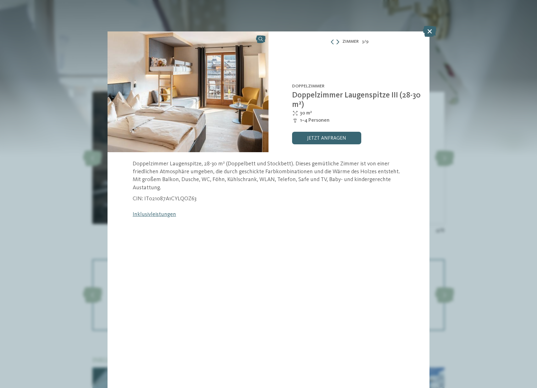
click at [338, 42] on icon at bounding box center [338, 41] width 3 height 5
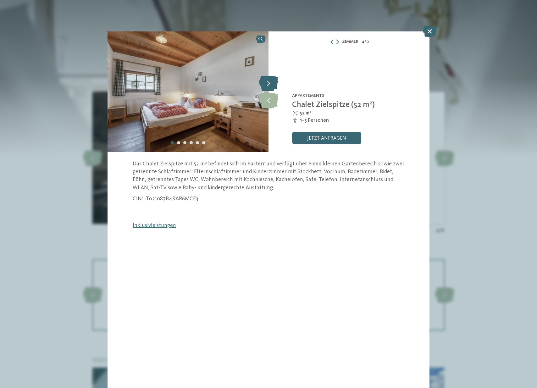
click at [270, 83] on icon at bounding box center [268, 83] width 19 height 16
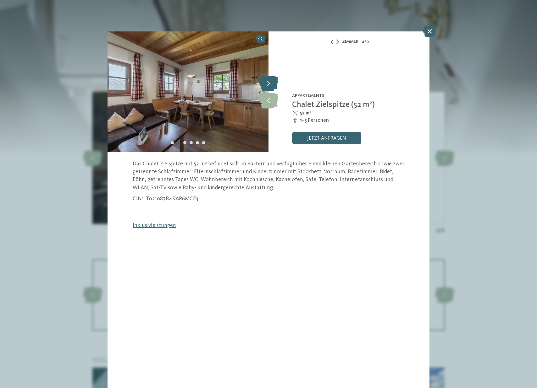
click at [270, 83] on icon at bounding box center [268, 83] width 19 height 16
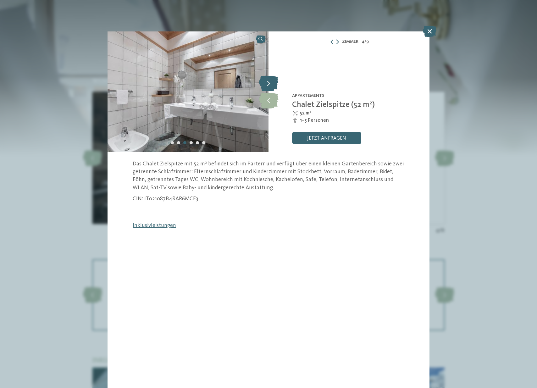
click at [270, 83] on icon at bounding box center [268, 83] width 19 height 16
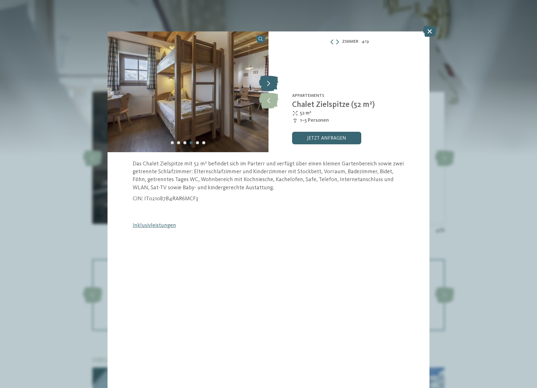
click at [270, 83] on icon at bounding box center [268, 83] width 19 height 16
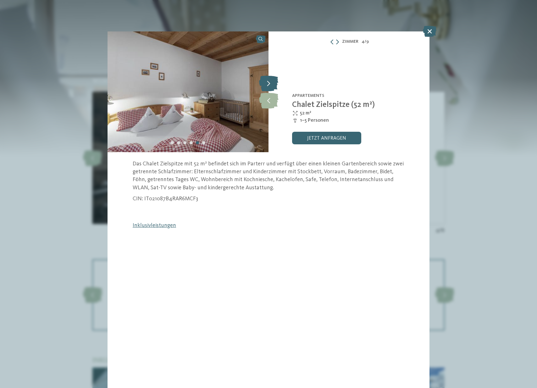
click at [270, 83] on icon at bounding box center [268, 83] width 19 height 16
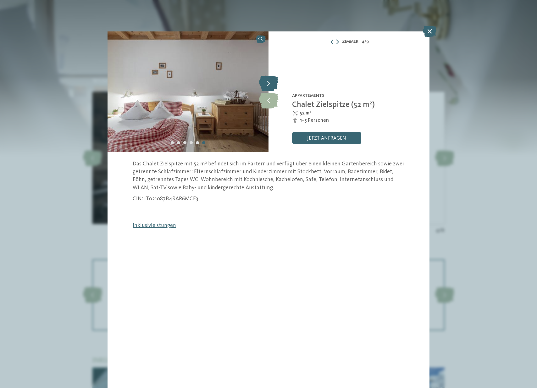
click at [270, 83] on icon at bounding box center [268, 83] width 19 height 16
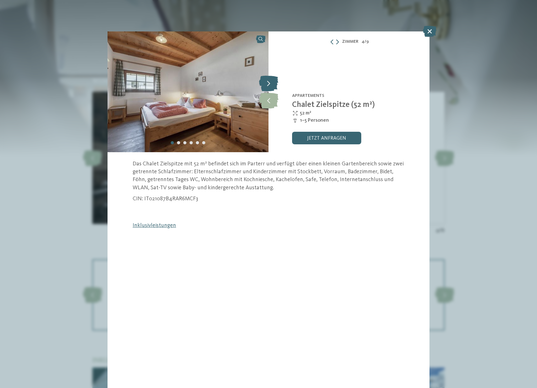
click at [270, 83] on icon at bounding box center [268, 83] width 19 height 16
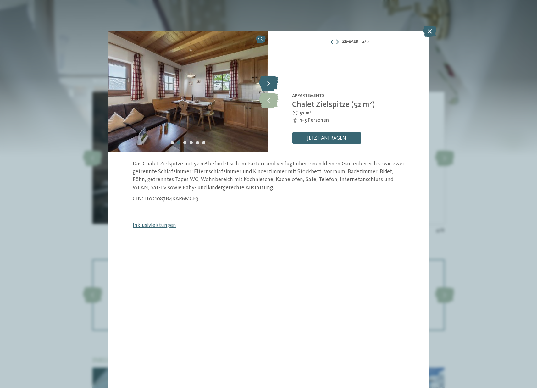
click at [270, 83] on icon at bounding box center [268, 83] width 19 height 16
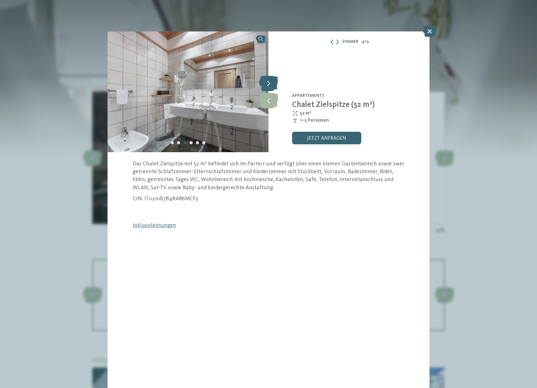
click at [270, 83] on icon at bounding box center [268, 83] width 19 height 16
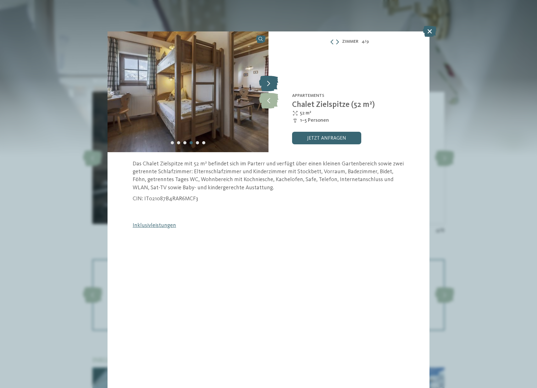
click at [270, 83] on icon at bounding box center [268, 83] width 19 height 16
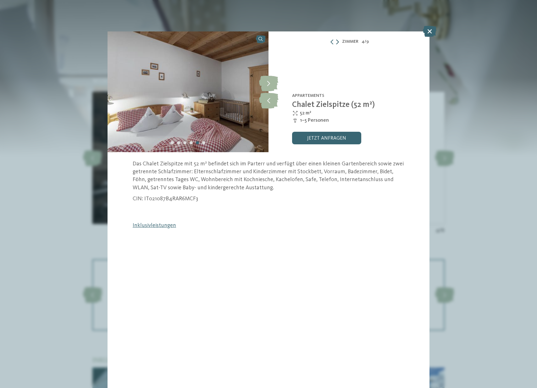
click at [338, 44] on icon at bounding box center [337, 41] width 3 height 5
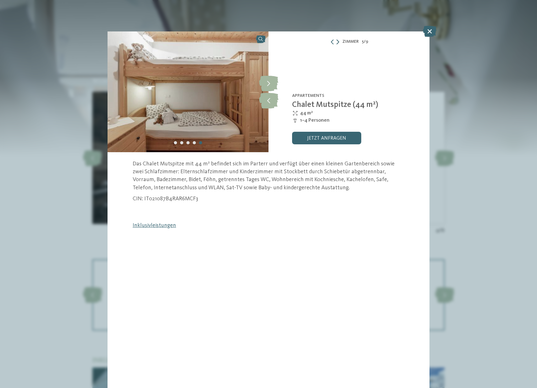
click at [338, 44] on icon at bounding box center [338, 41] width 3 height 5
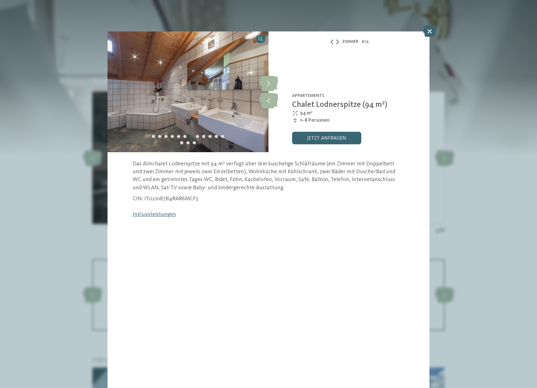
click at [338, 44] on icon at bounding box center [337, 41] width 3 height 5
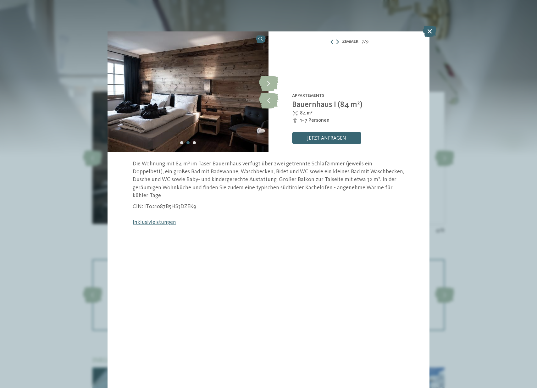
click at [338, 42] on icon at bounding box center [337, 41] width 3 height 5
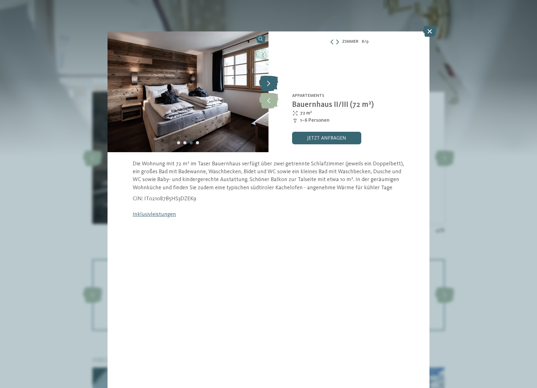
click at [267, 82] on icon at bounding box center [268, 83] width 19 height 16
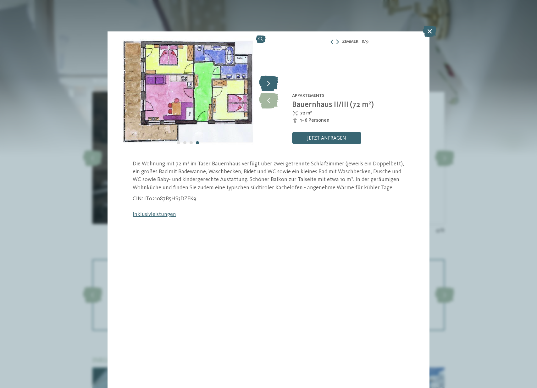
click at [266, 83] on icon at bounding box center [268, 83] width 19 height 16
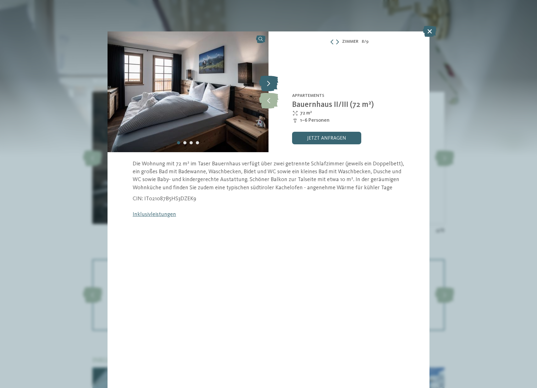
click at [266, 83] on icon at bounding box center [268, 83] width 19 height 16
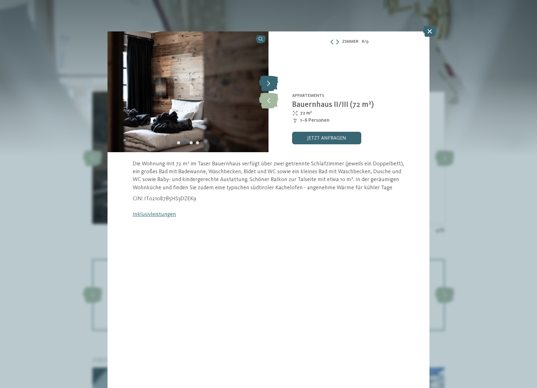
click at [269, 80] on icon at bounding box center [268, 83] width 19 height 16
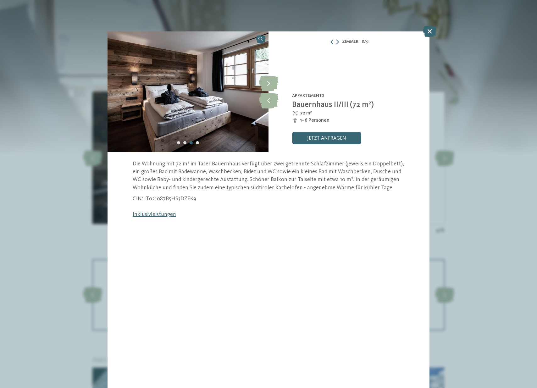
click at [166, 216] on link "Inklusivleistungen" at bounding box center [154, 215] width 43 height 6
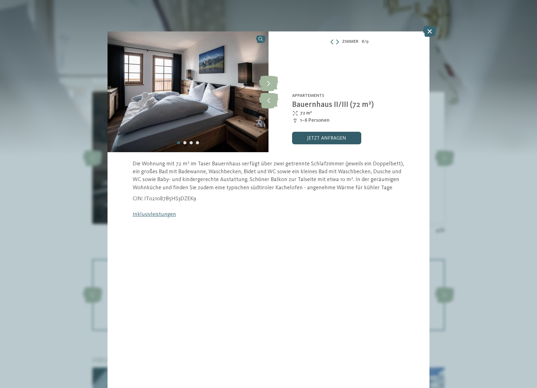
click at [323, 138] on link "jetzt anfragen" at bounding box center [326, 138] width 69 height 13
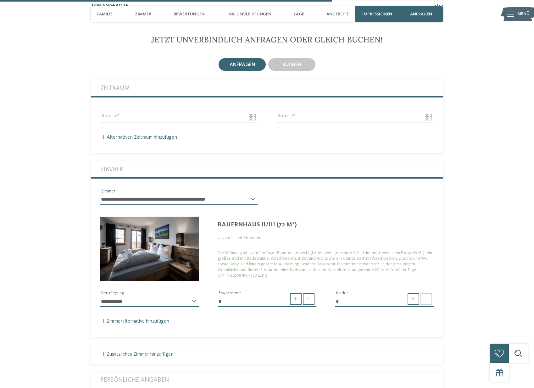
scroll to position [1520, 0]
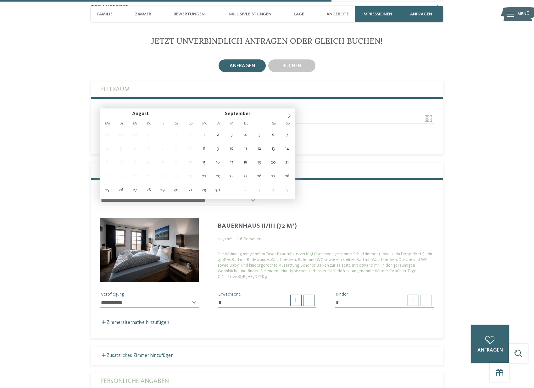
click at [251, 113] on input "Anreise" at bounding box center [178, 118] width 157 height 11
click at [289, 117] on icon at bounding box center [289, 116] width 2 height 4
type input "**********"
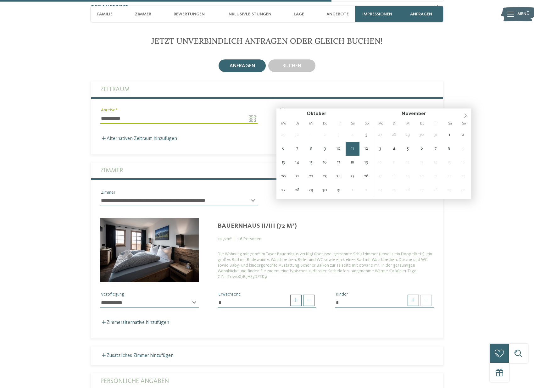
type input "**********"
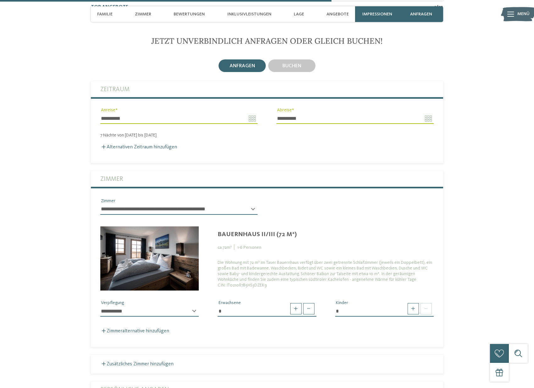
click at [196, 306] on div "**********" at bounding box center [149, 314] width 98 height 16
click at [194, 306] on div "**********" at bounding box center [149, 314] width 98 height 16
click at [309, 303] on span at bounding box center [308, 308] width 11 height 11
type input "*"
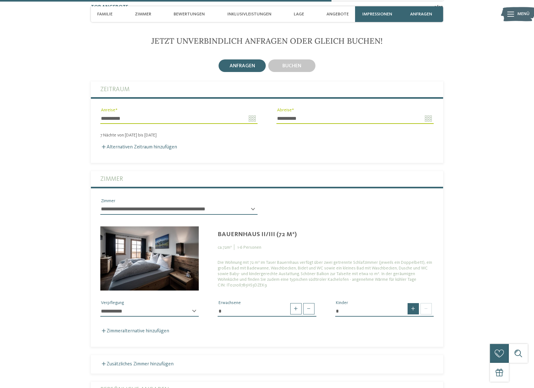
click at [413, 303] on span at bounding box center [413, 308] width 11 height 11
type input "*"
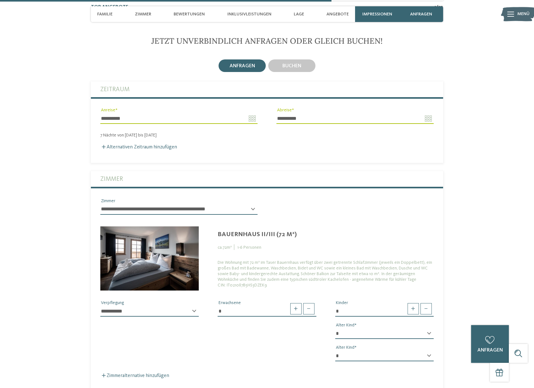
select select "*"
click at [262, 334] on div "**********" at bounding box center [267, 329] width 352 height 76
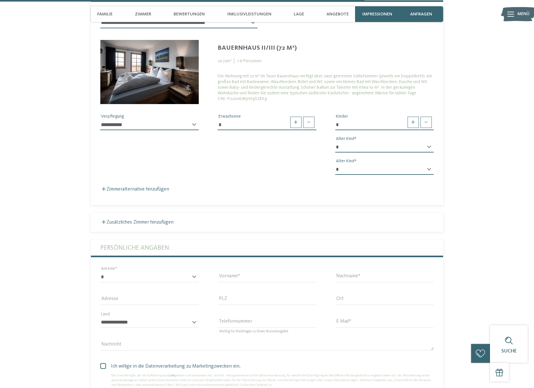
scroll to position [1754, 0]
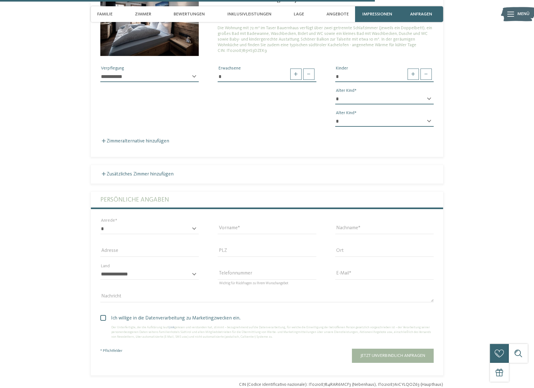
click at [194, 224] on div "* **** **** ******* ****** Anrede" at bounding box center [149, 232] width 98 height 16
select select "*"
type input "****"
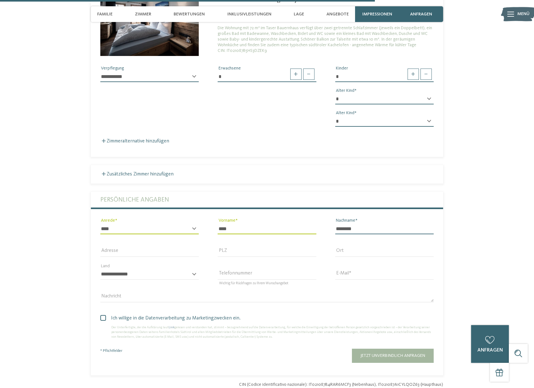
type input "********"
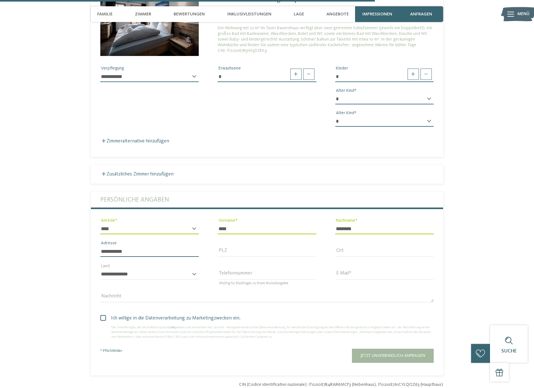
type input "**********"
type input "*****"
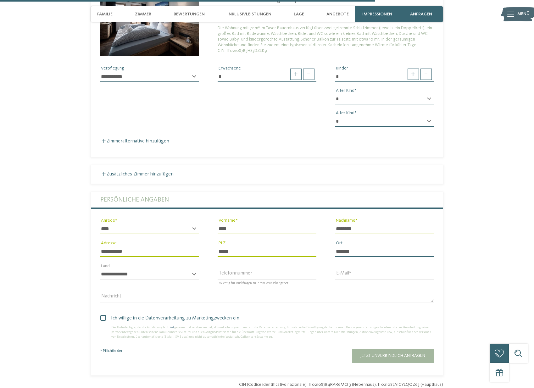
type input "*******"
select select "**"
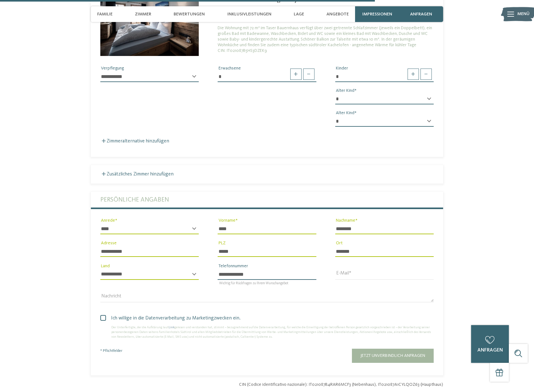
type input "**********"
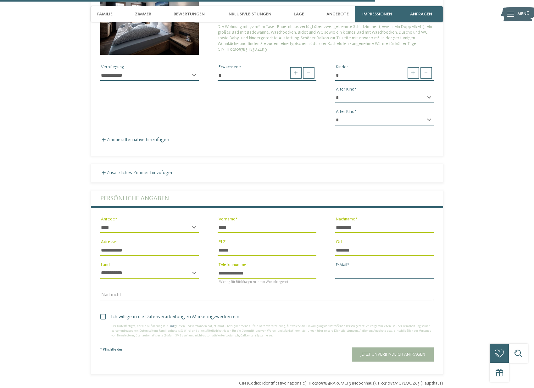
click at [340, 268] on input "E-Mail" at bounding box center [384, 273] width 98 height 11
type input "**"
type input "**********"
click at [106, 313] on span "Ich willige in die Datenverarbeitung zu Marketingzwecken ein." at bounding box center [269, 317] width 329 height 8
click at [383, 348] on button "Jetzt unverbindlich anfragen" at bounding box center [393, 355] width 82 height 14
